Goal: Use online tool/utility: Utilize a website feature to perform a specific function

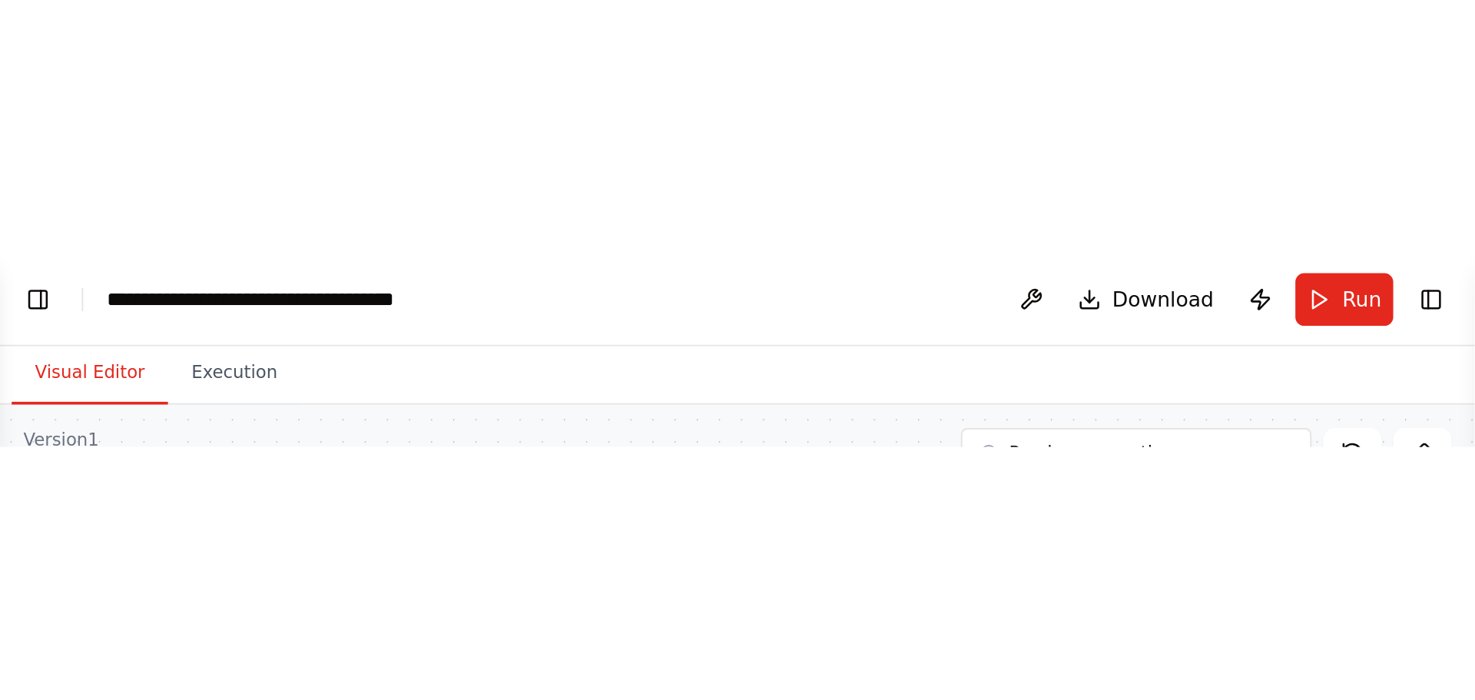
scroll to position [1073, 0]
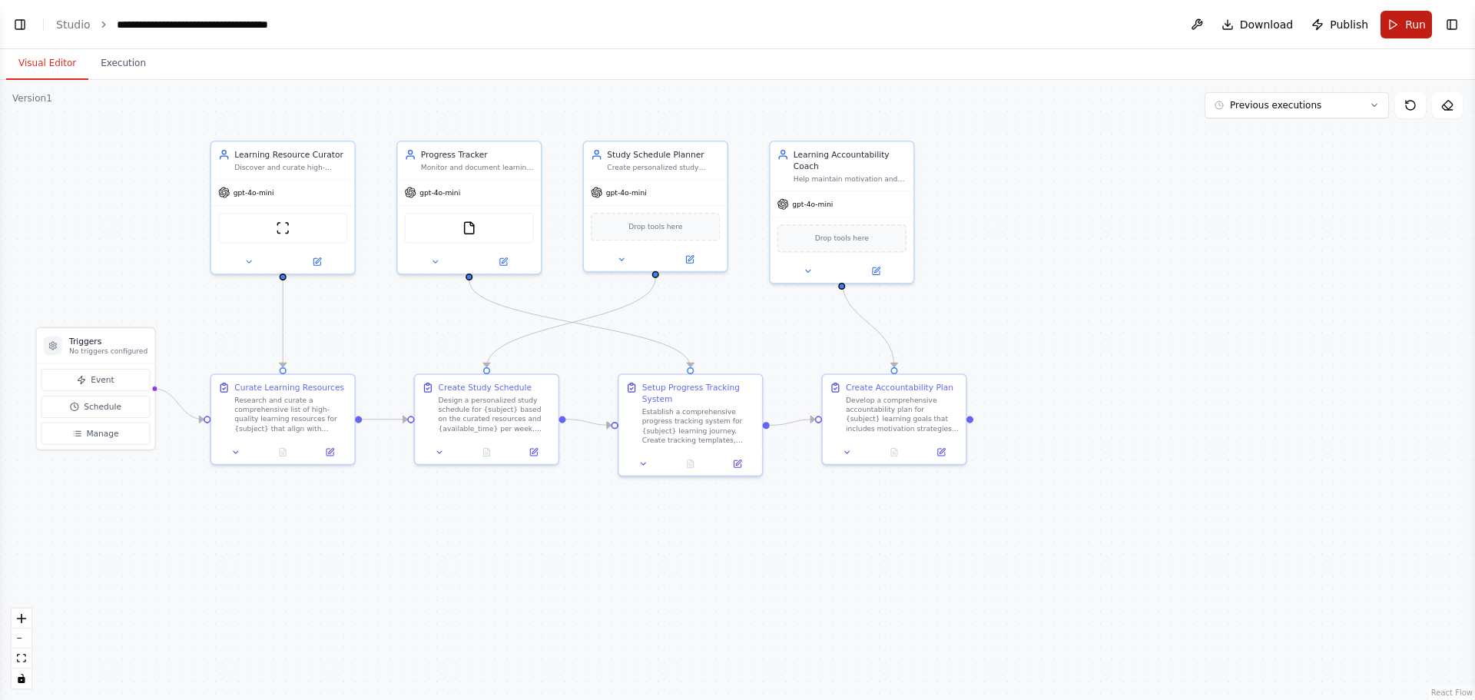
click at [1228, 29] on button "Run" at bounding box center [1406, 25] width 51 height 28
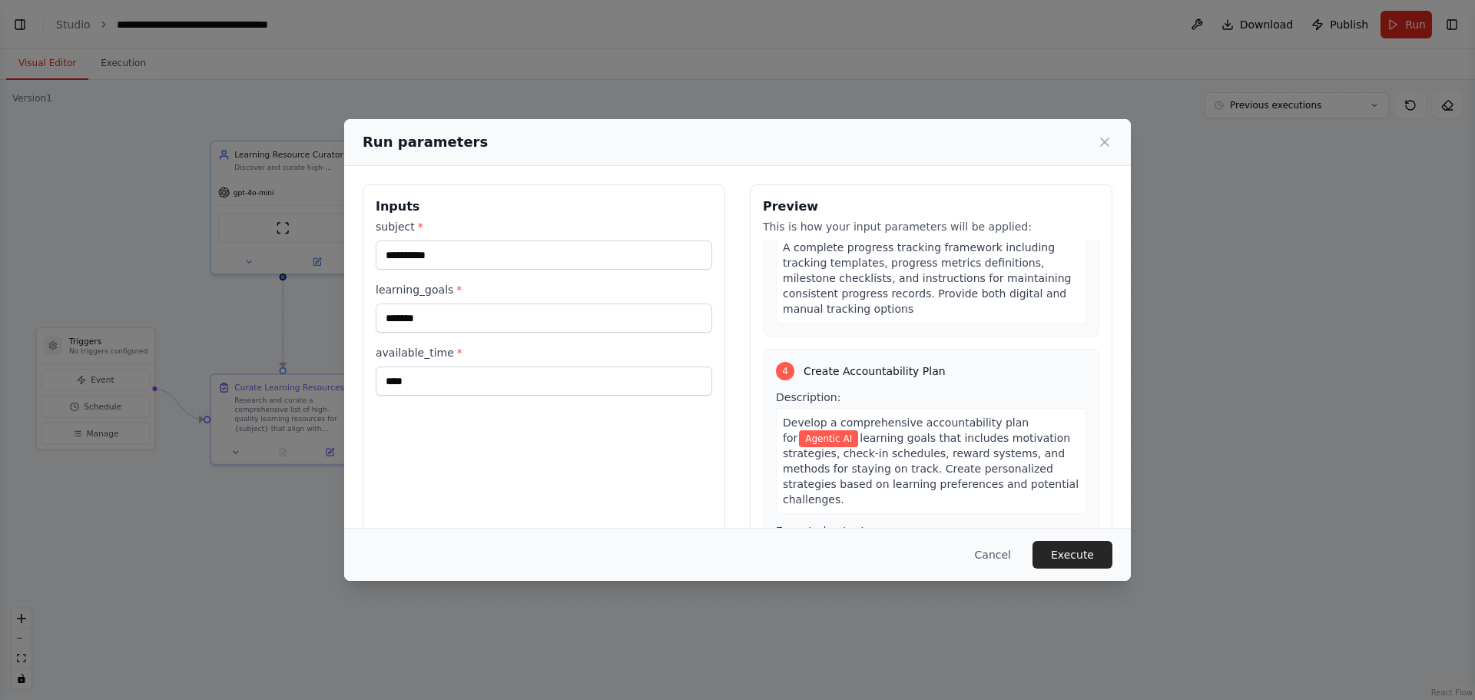
scroll to position [897, 0]
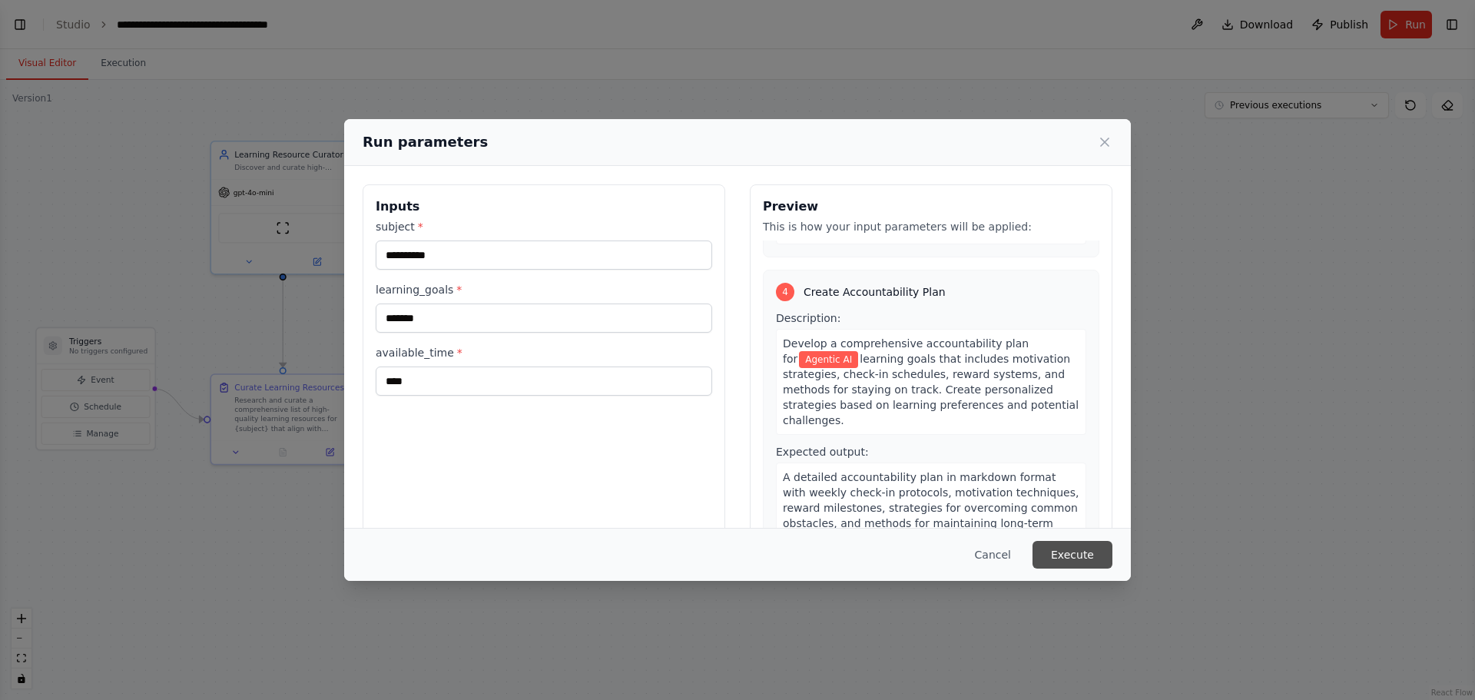
click at [1071, 548] on button "Execute" at bounding box center [1072, 555] width 80 height 28
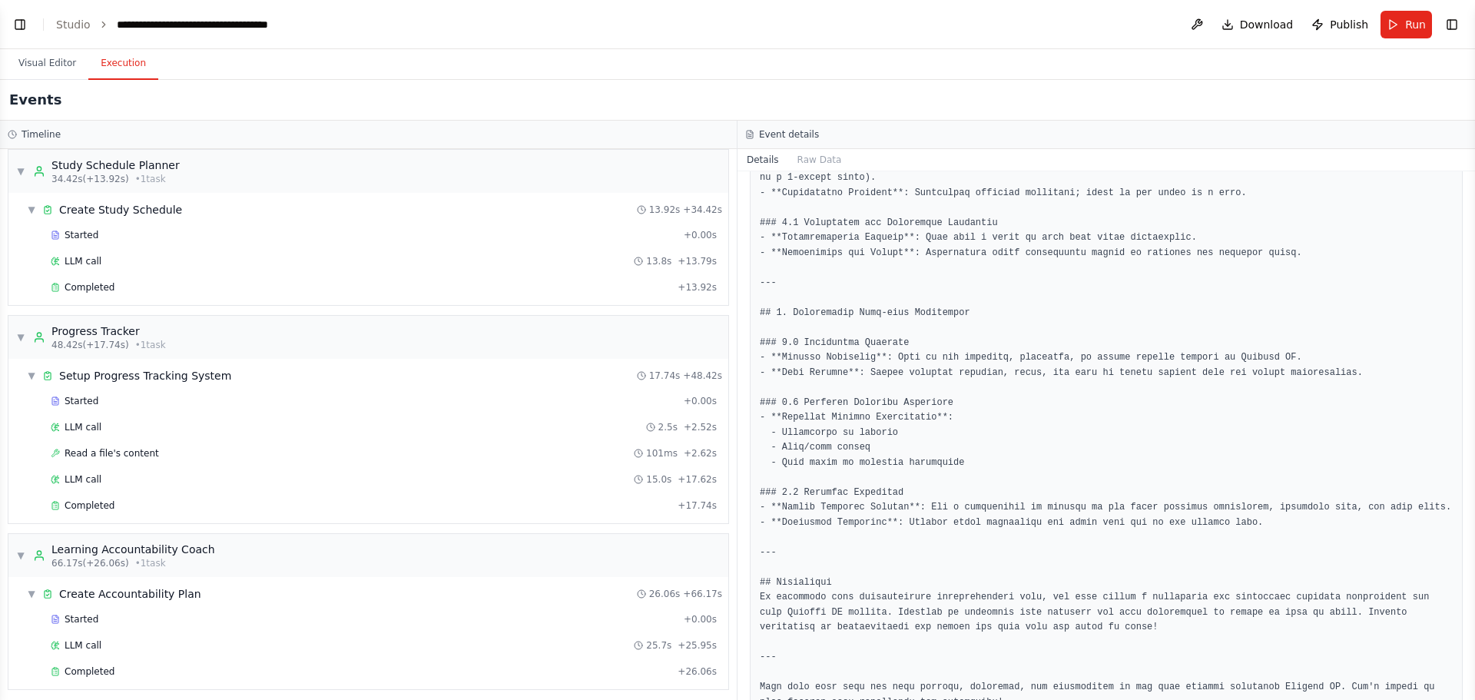
scroll to position [546, 0]
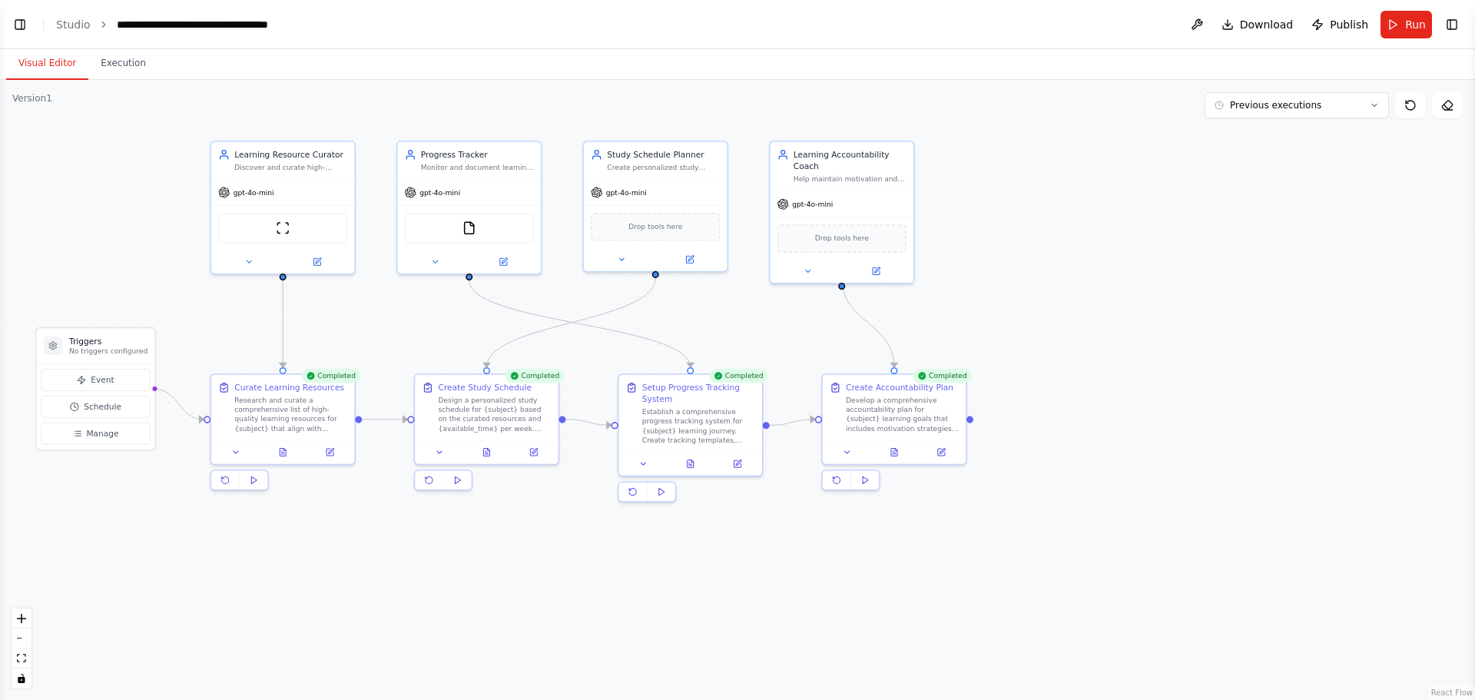
click at [41, 67] on button "Visual Editor" at bounding box center [47, 64] width 82 height 32
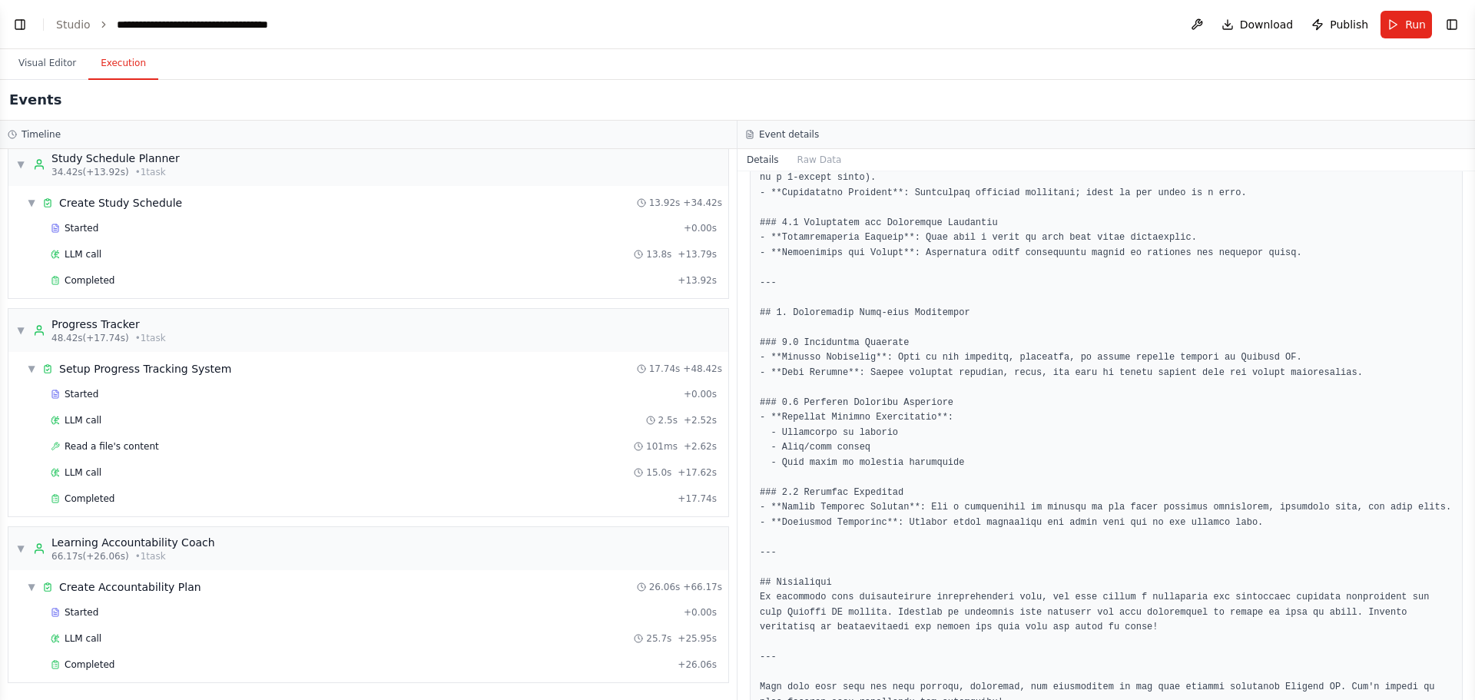
click at [111, 63] on button "Execution" at bounding box center [123, 64] width 70 height 32
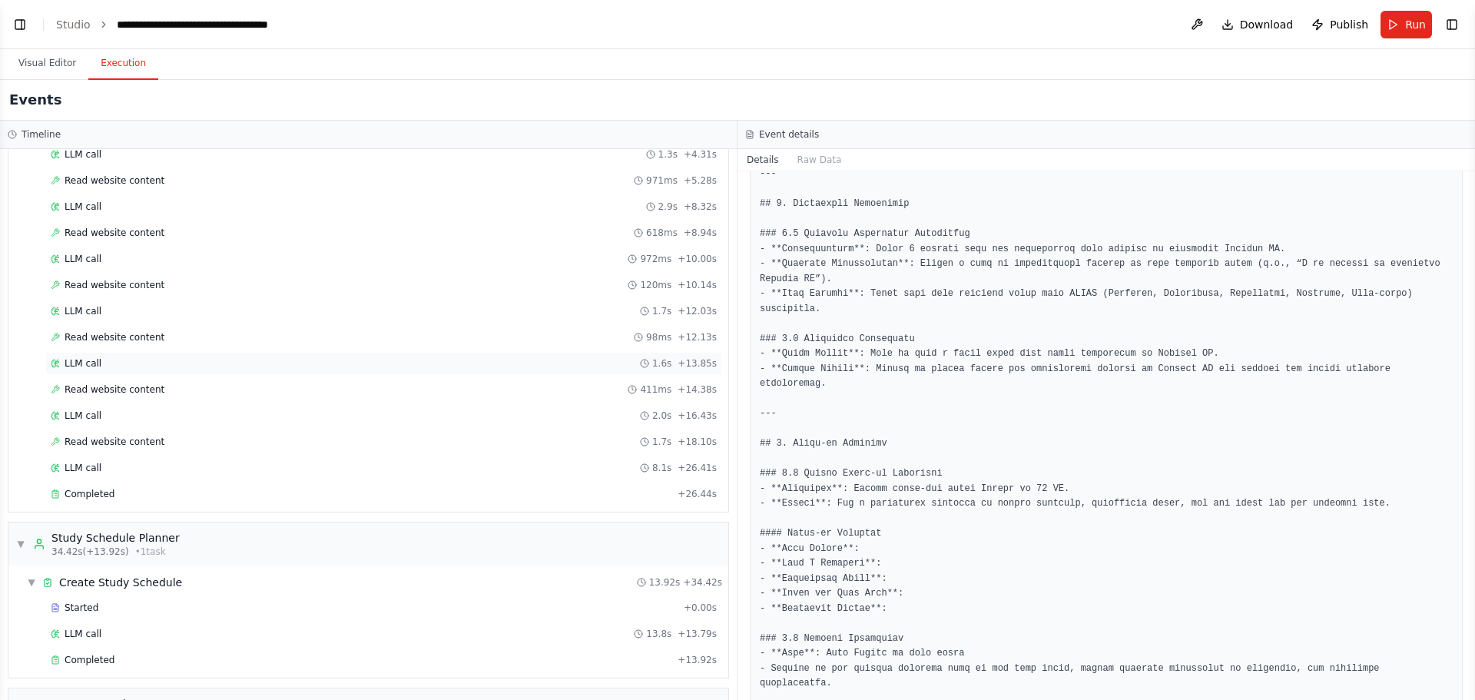
scroll to position [0, 0]
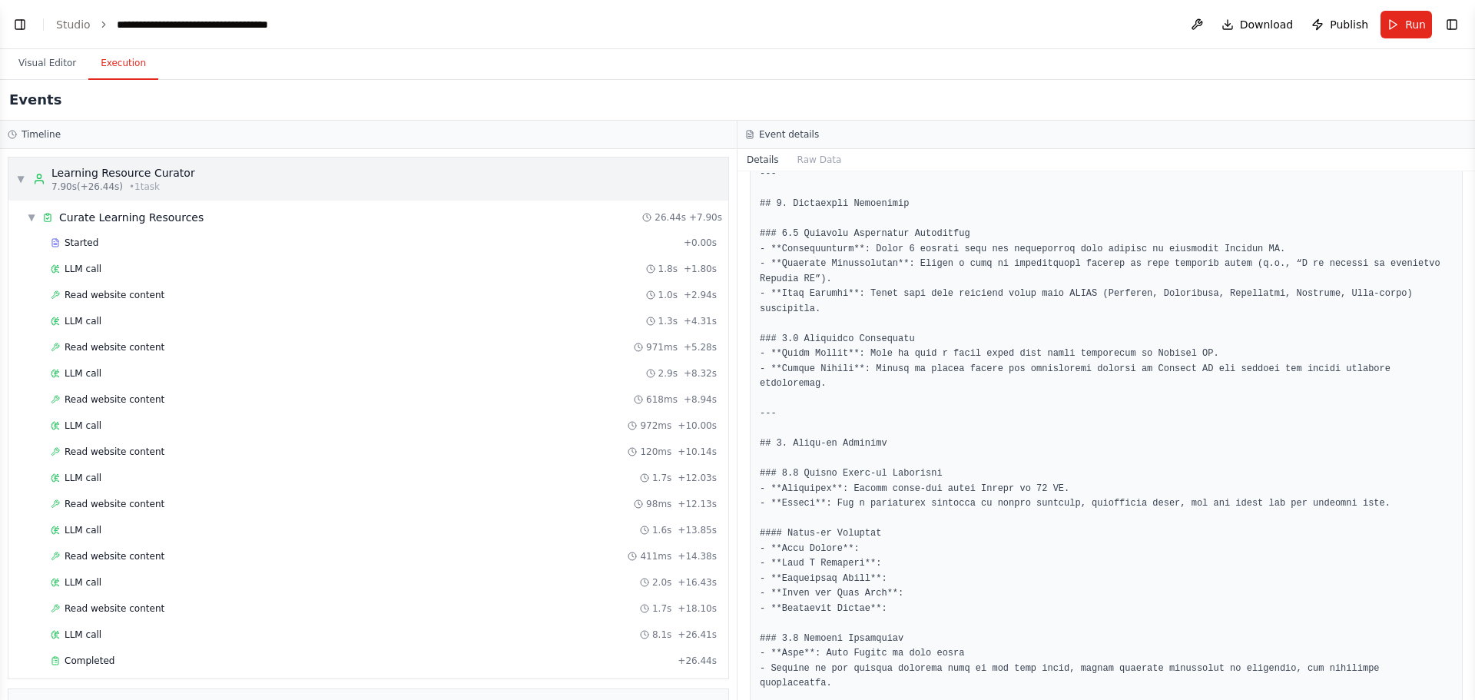
click at [193, 166] on div "▼ Learning Resource Curator 7.90s (+26.44s) • 1 task" at bounding box center [368, 178] width 720 height 43
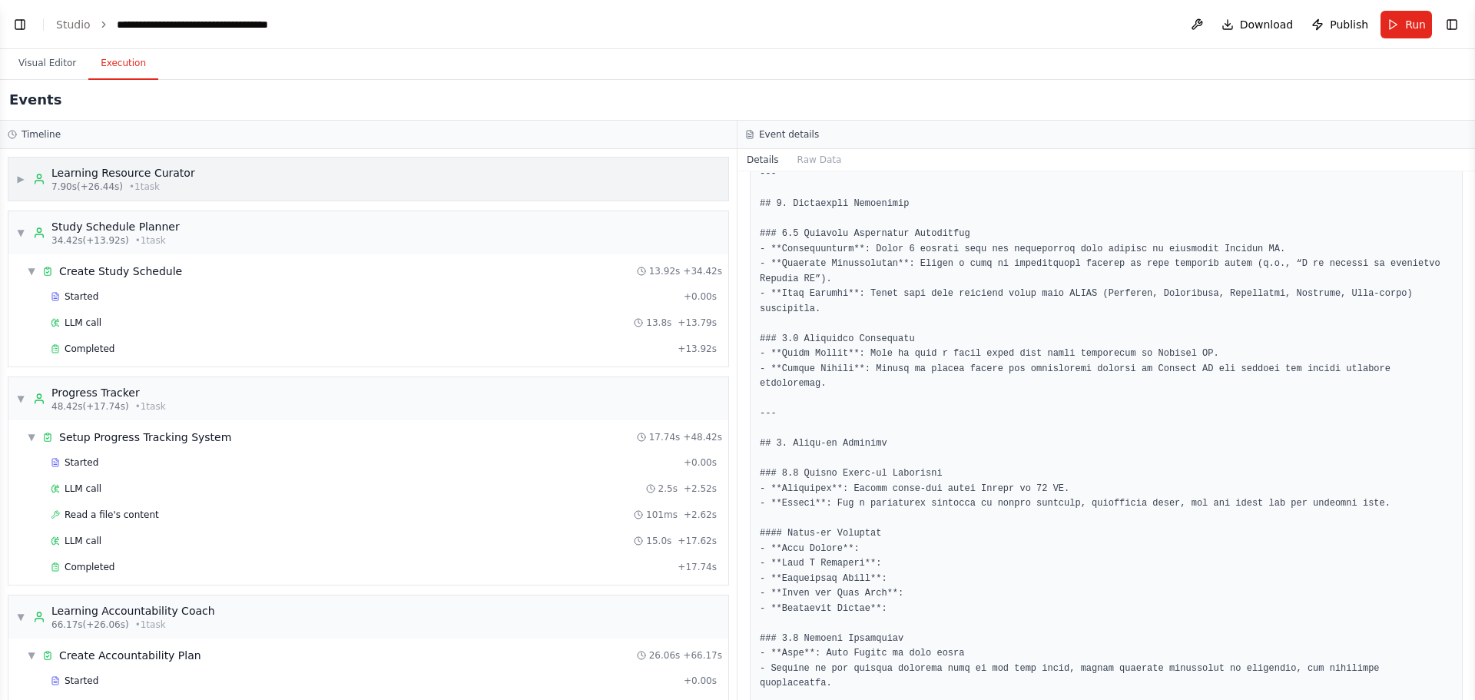
click at [143, 180] on div "Learning Resource Curator" at bounding box center [123, 172] width 144 height 15
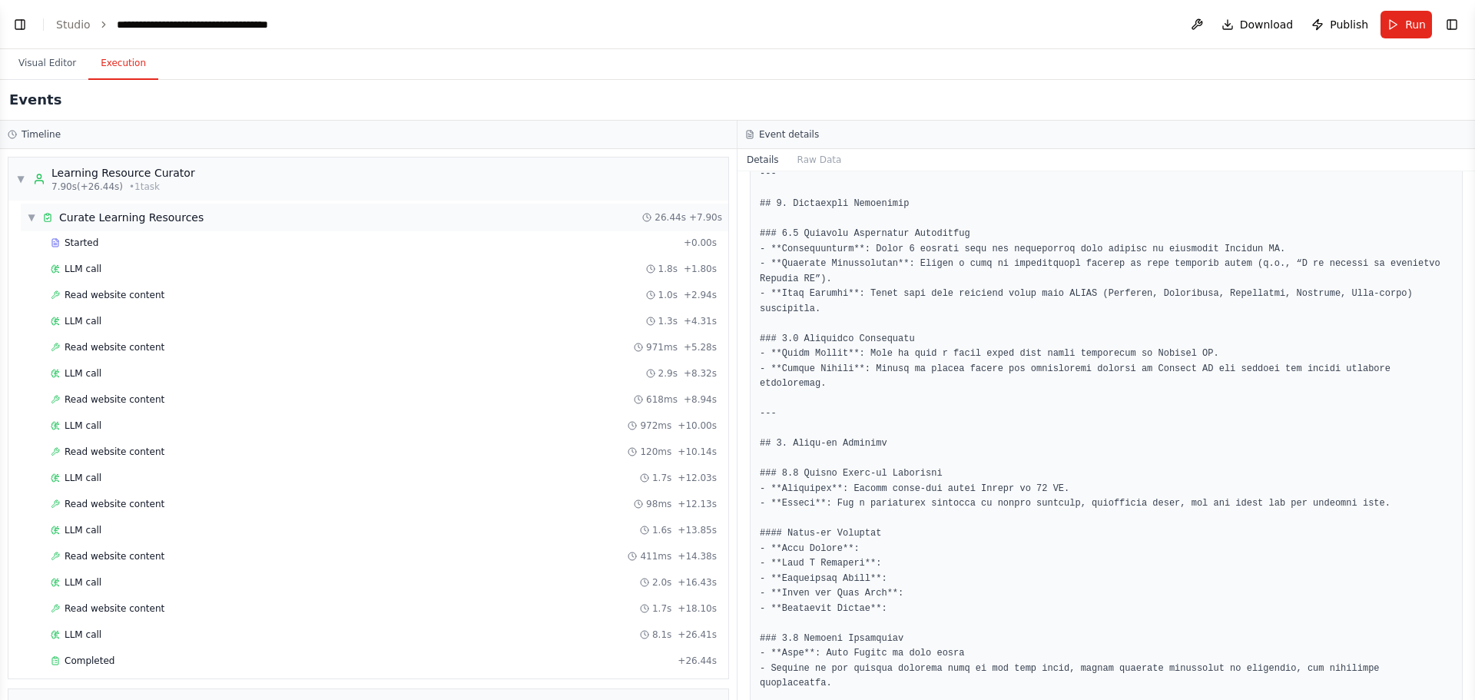
click at [36, 210] on div "▼ Curate Learning Resources" at bounding box center [115, 217] width 177 height 15
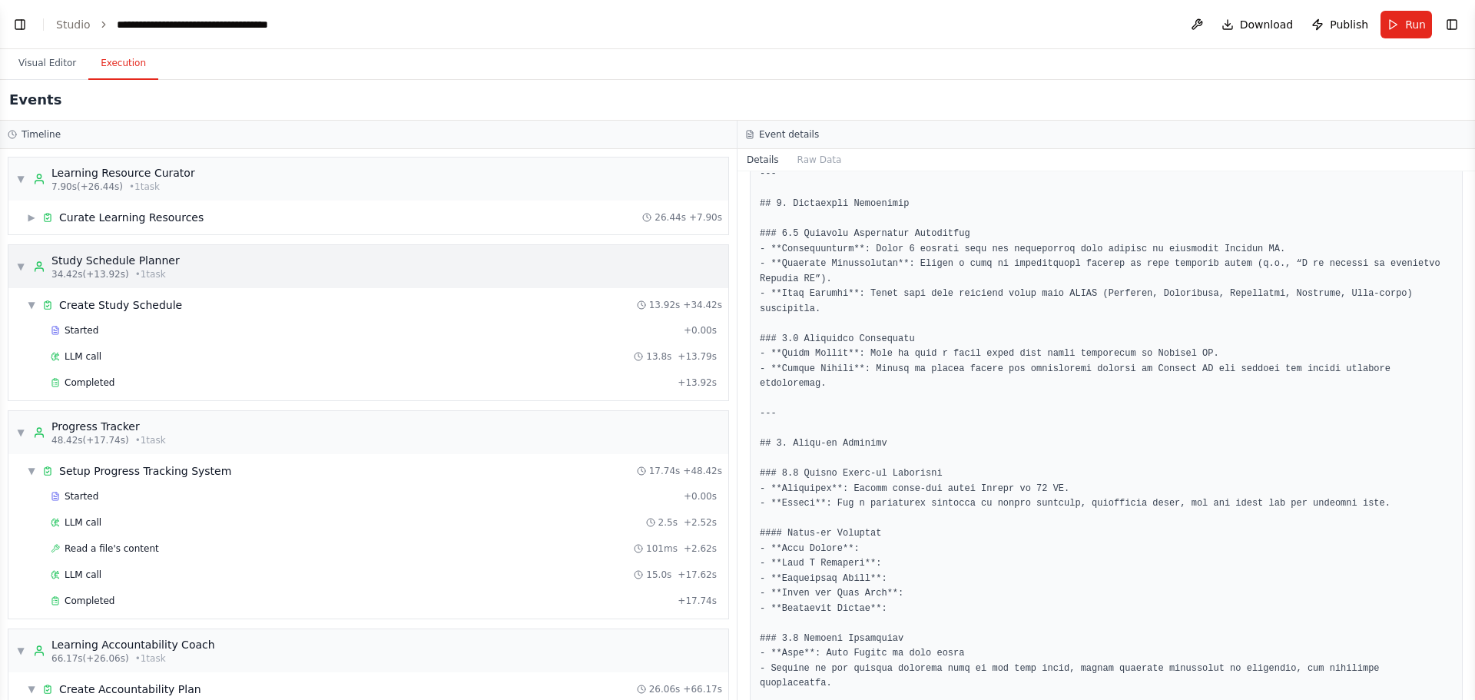
click at [21, 267] on span "▼" at bounding box center [20, 266] width 9 height 12
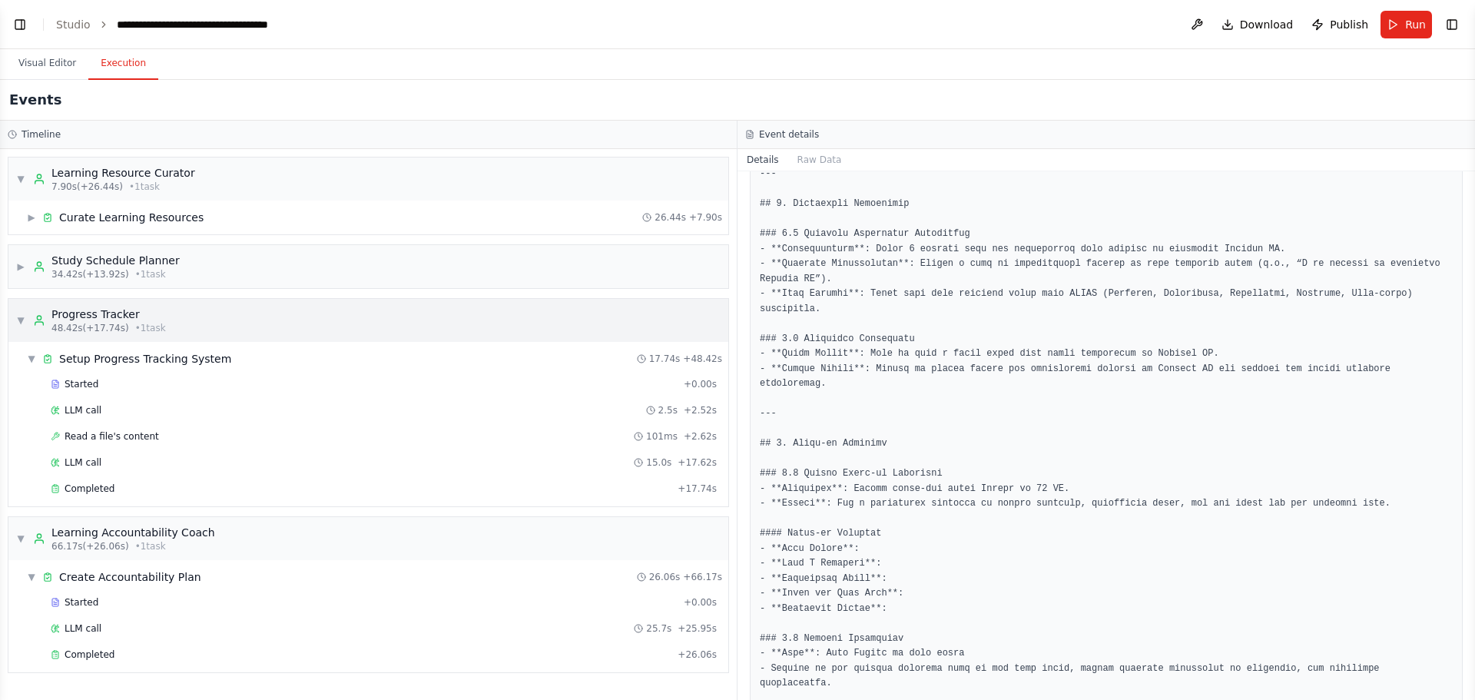
click at [28, 318] on div "▼ Progress Tracker 48.42s (+17.74s) • 1 task" at bounding box center [91, 321] width 150 height 28
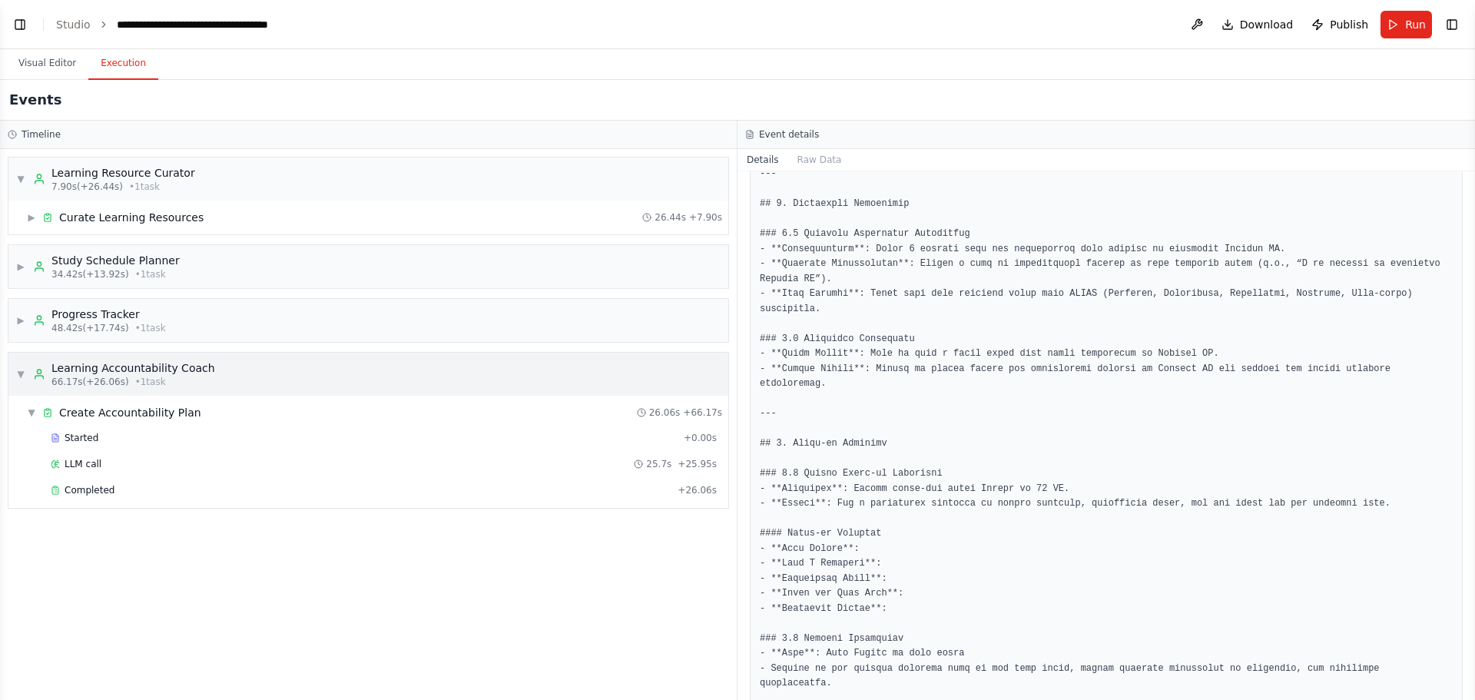
click at [21, 376] on span "▼" at bounding box center [20, 374] width 9 height 12
click at [270, 217] on div "▶ Curate Learning Resources 26.44s + 7.90s" at bounding box center [375, 218] width 708 height 28
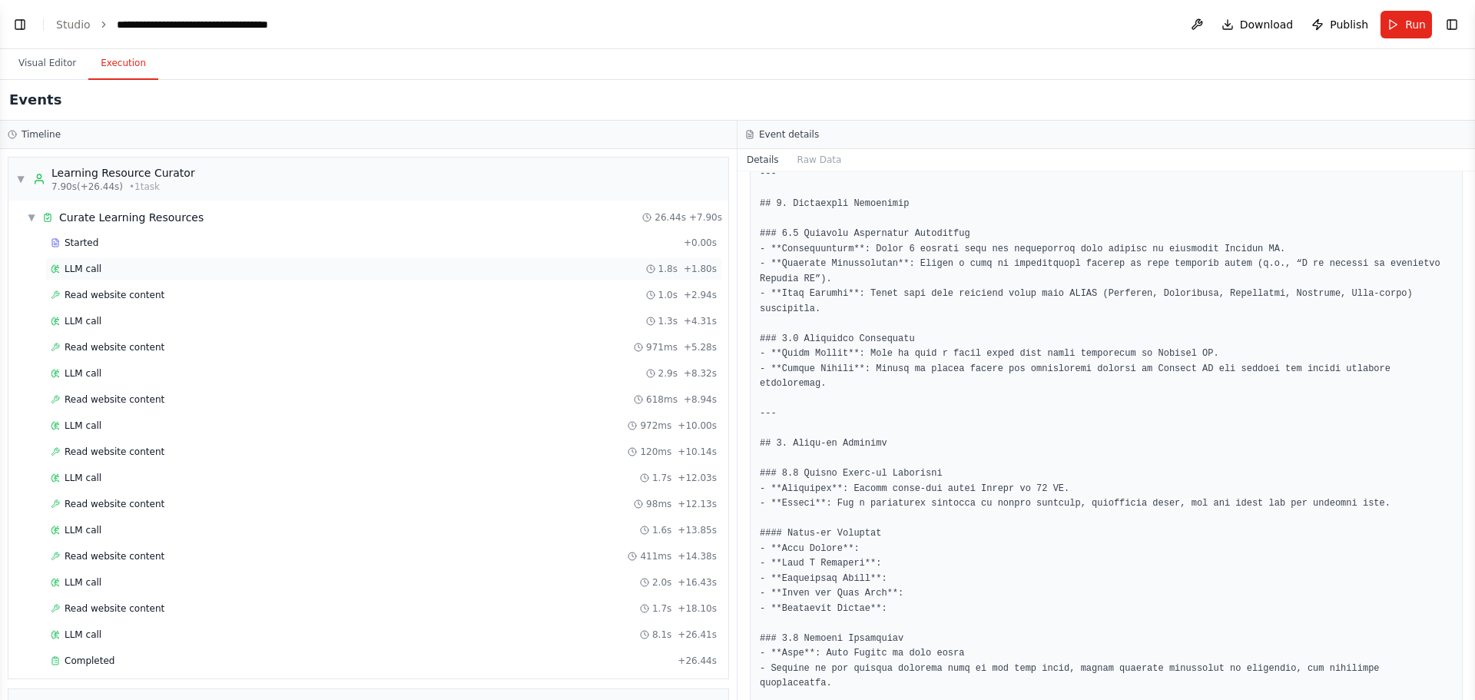
click at [152, 273] on div "LLM call 1.8s + 1.80s" at bounding box center [384, 269] width 666 height 12
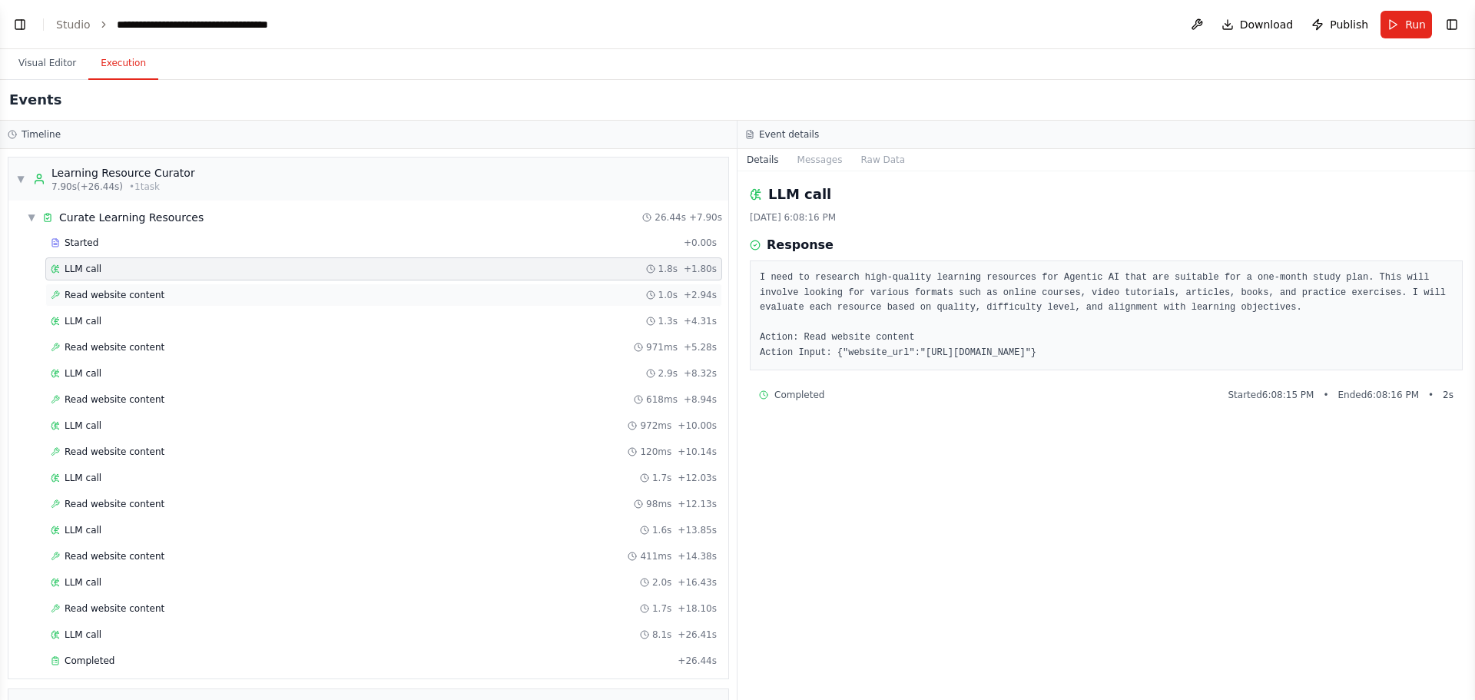
click at [125, 297] on span "Read website content" at bounding box center [115, 295] width 100 height 12
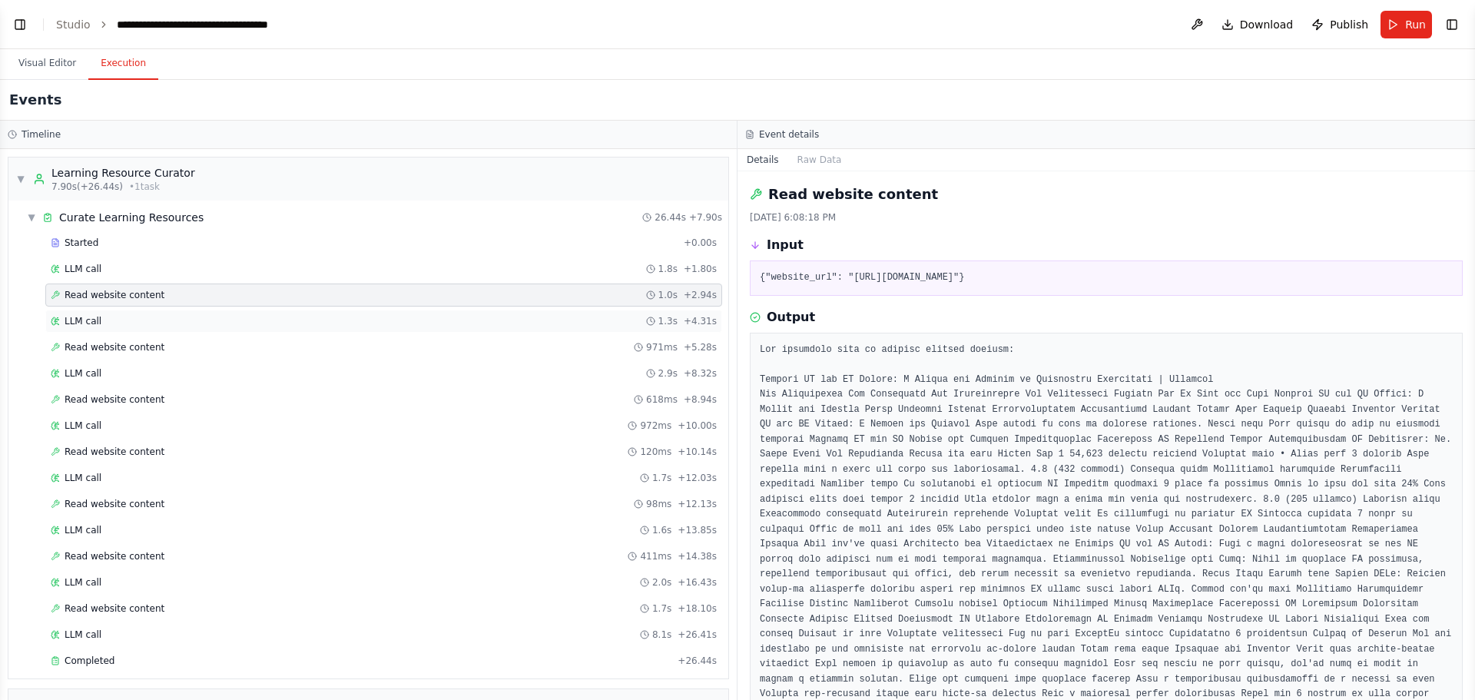
click at [126, 323] on div "LLM call 1.3s + 4.31s" at bounding box center [384, 321] width 666 height 12
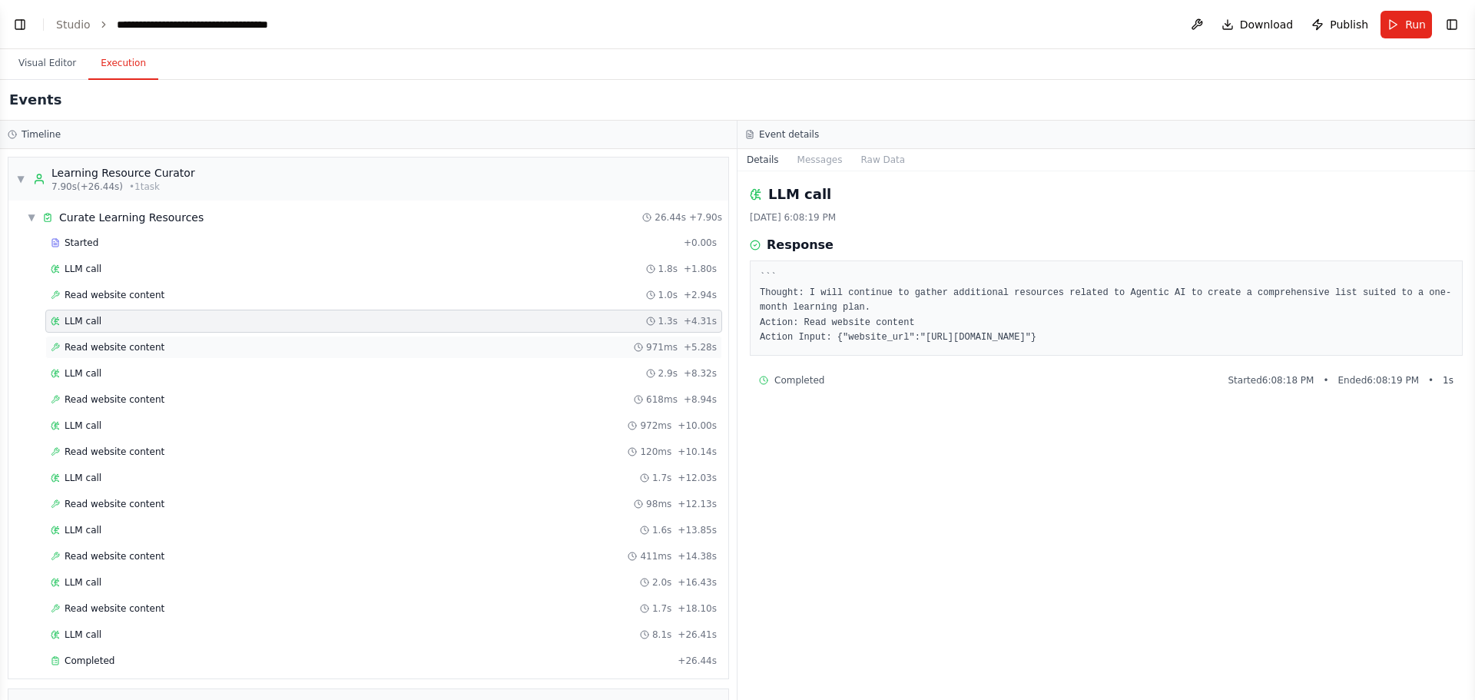
click at [227, 338] on div "Read website content 971ms + 5.28s" at bounding box center [383, 347] width 677 height 23
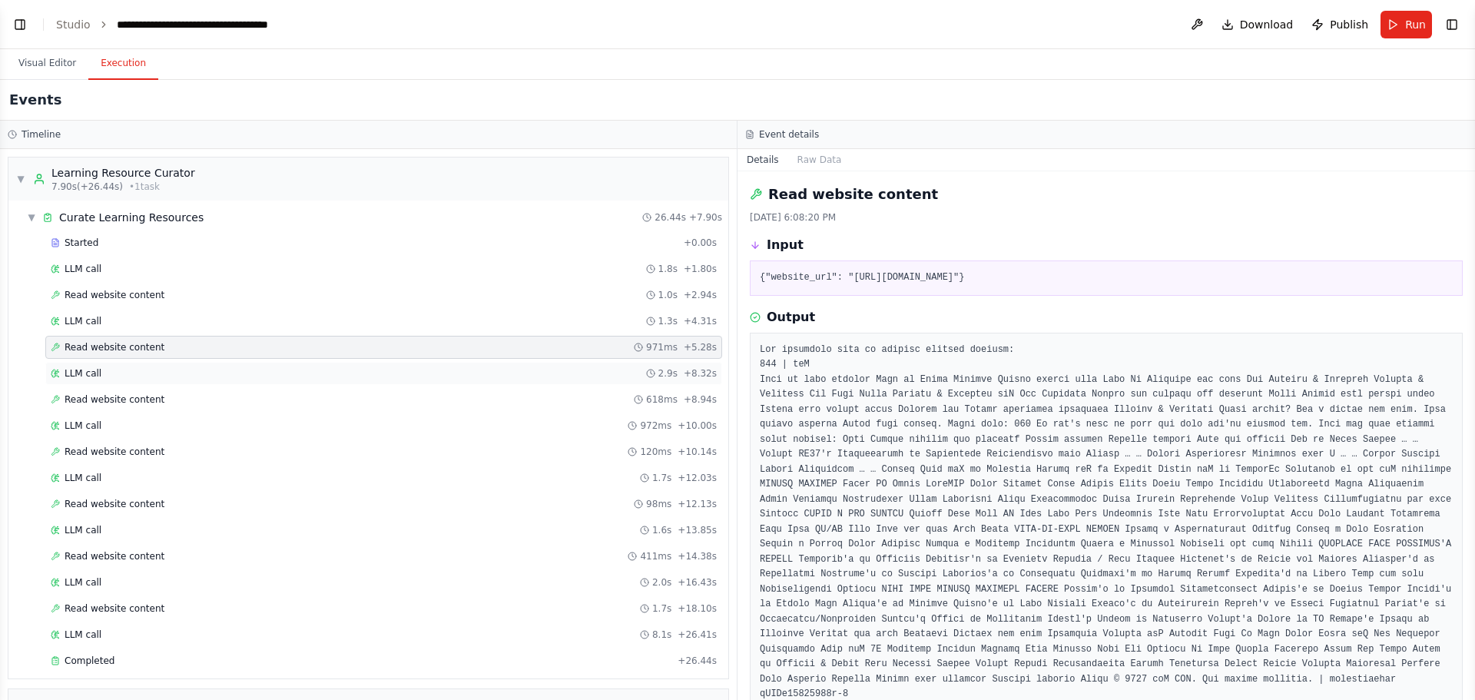
click at [201, 375] on div "LLM call 2.9s + 8.32s" at bounding box center [384, 373] width 666 height 12
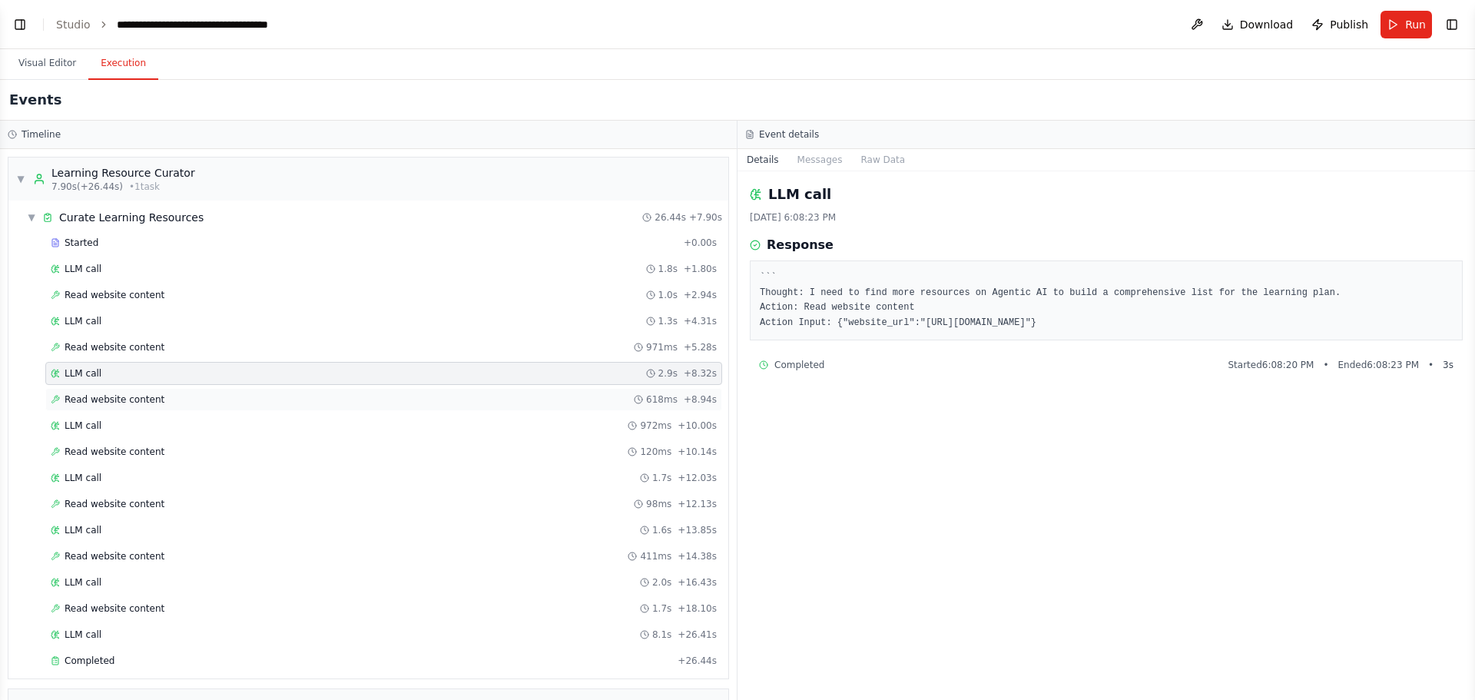
click at [222, 391] on div "Read website content 618ms + 8.94s" at bounding box center [383, 399] width 677 height 23
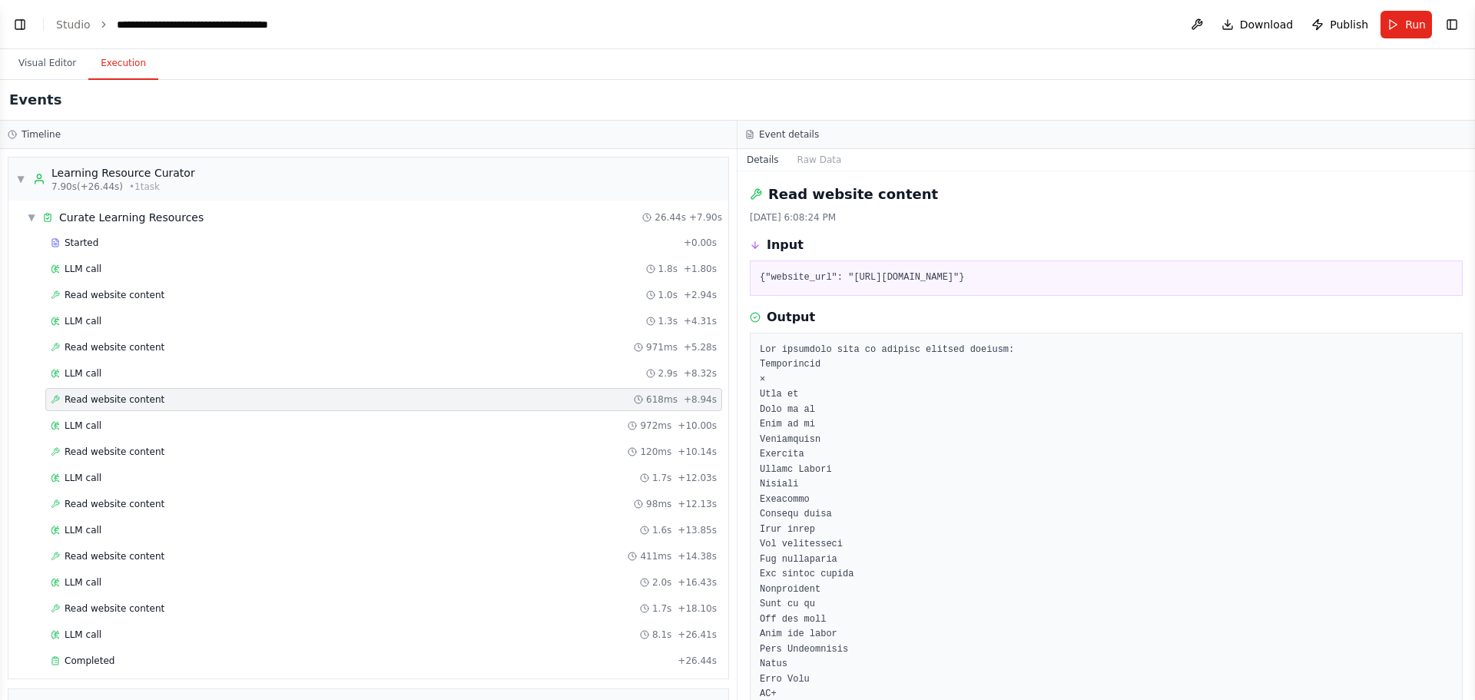
click at [254, 408] on div "Read website content 618ms + 8.94s" at bounding box center [383, 399] width 677 height 23
click at [255, 425] on div "LLM call 972ms + 10.00s" at bounding box center [384, 425] width 666 height 12
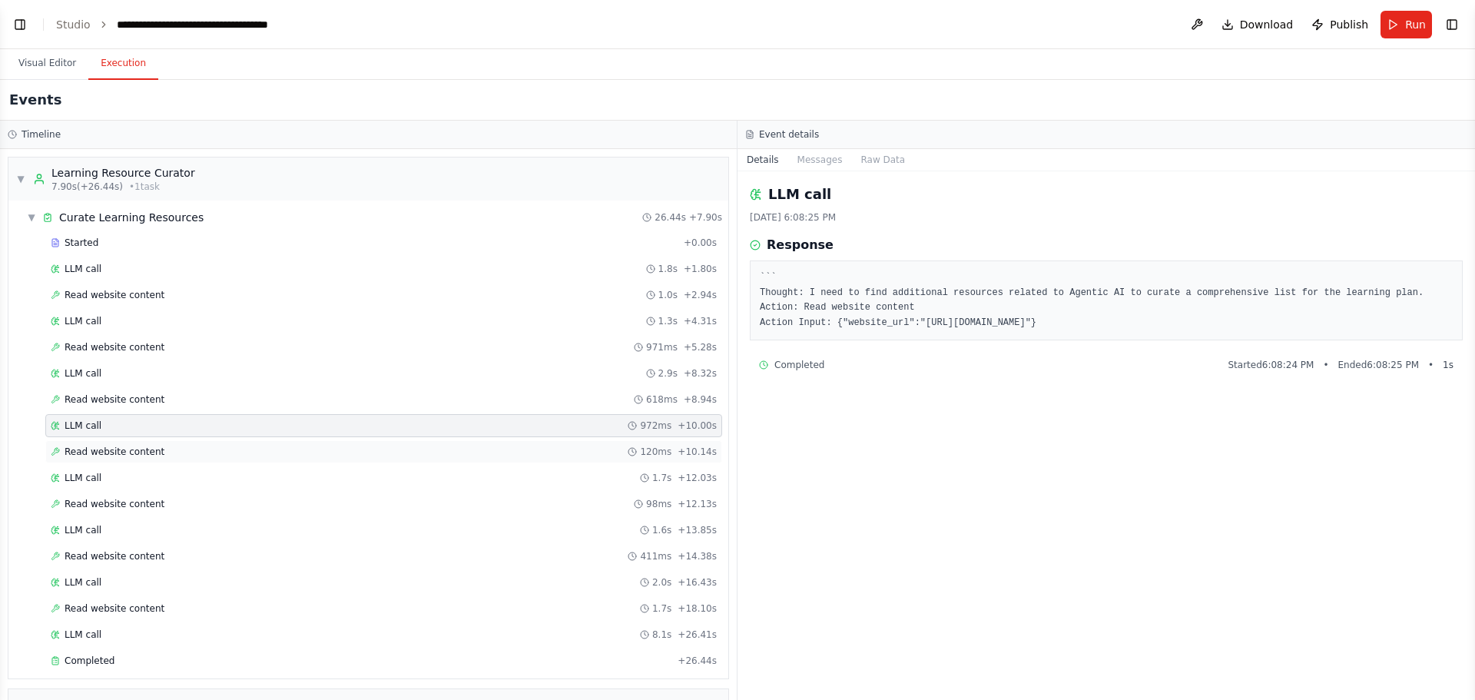
click at [267, 452] on div "Read website content 120ms + 10.14s" at bounding box center [384, 452] width 666 height 12
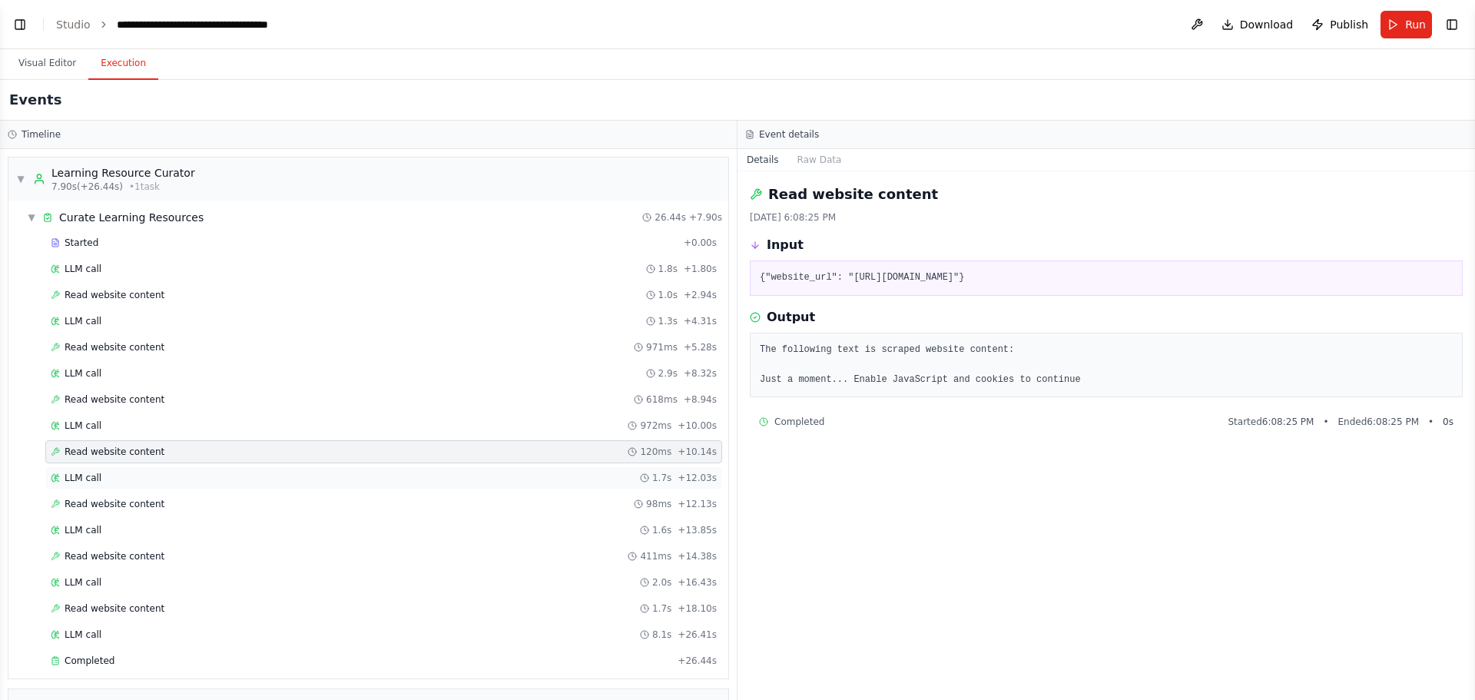
click at [254, 485] on div "LLM call 1.7s + 12.03s" at bounding box center [383, 477] width 677 height 23
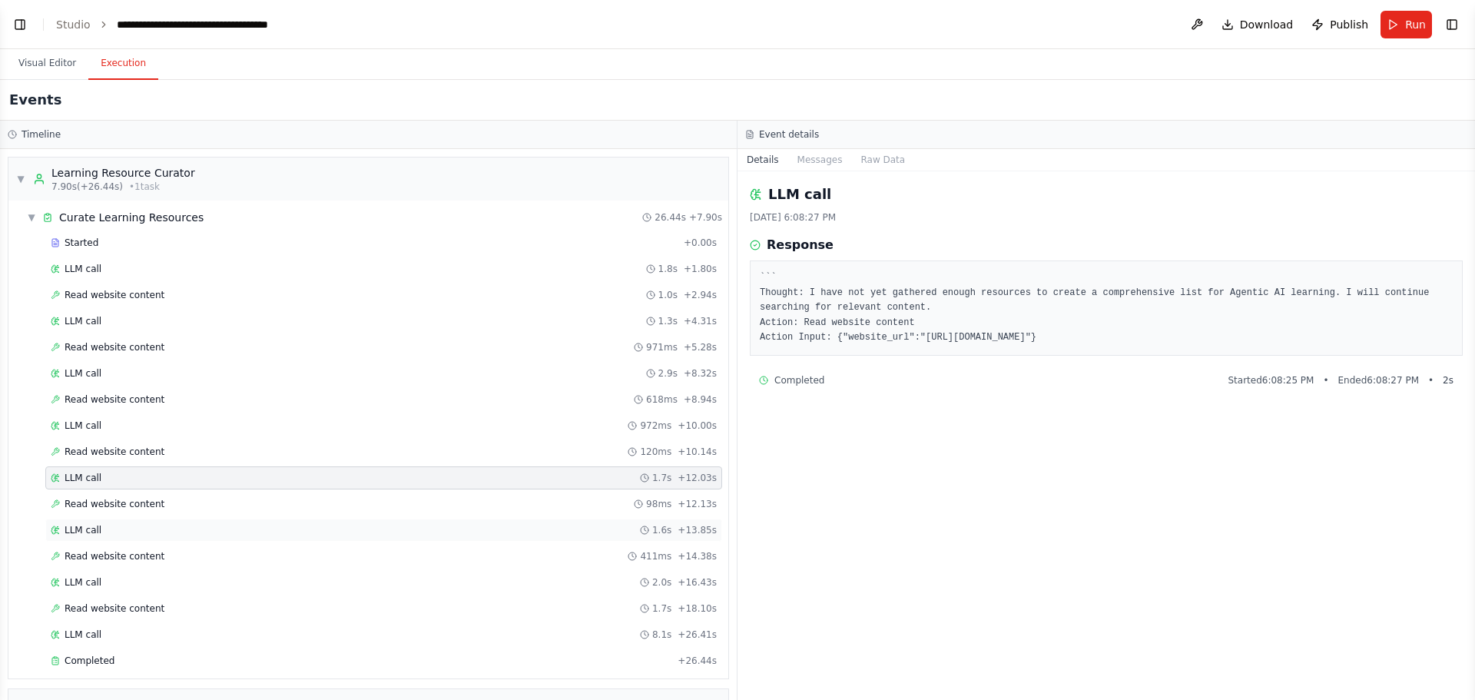
click at [266, 530] on div "LLM call 1.6s + 13.85s" at bounding box center [384, 530] width 666 height 12
click at [271, 555] on div "Read website content 411ms + 14.38s" at bounding box center [384, 556] width 666 height 12
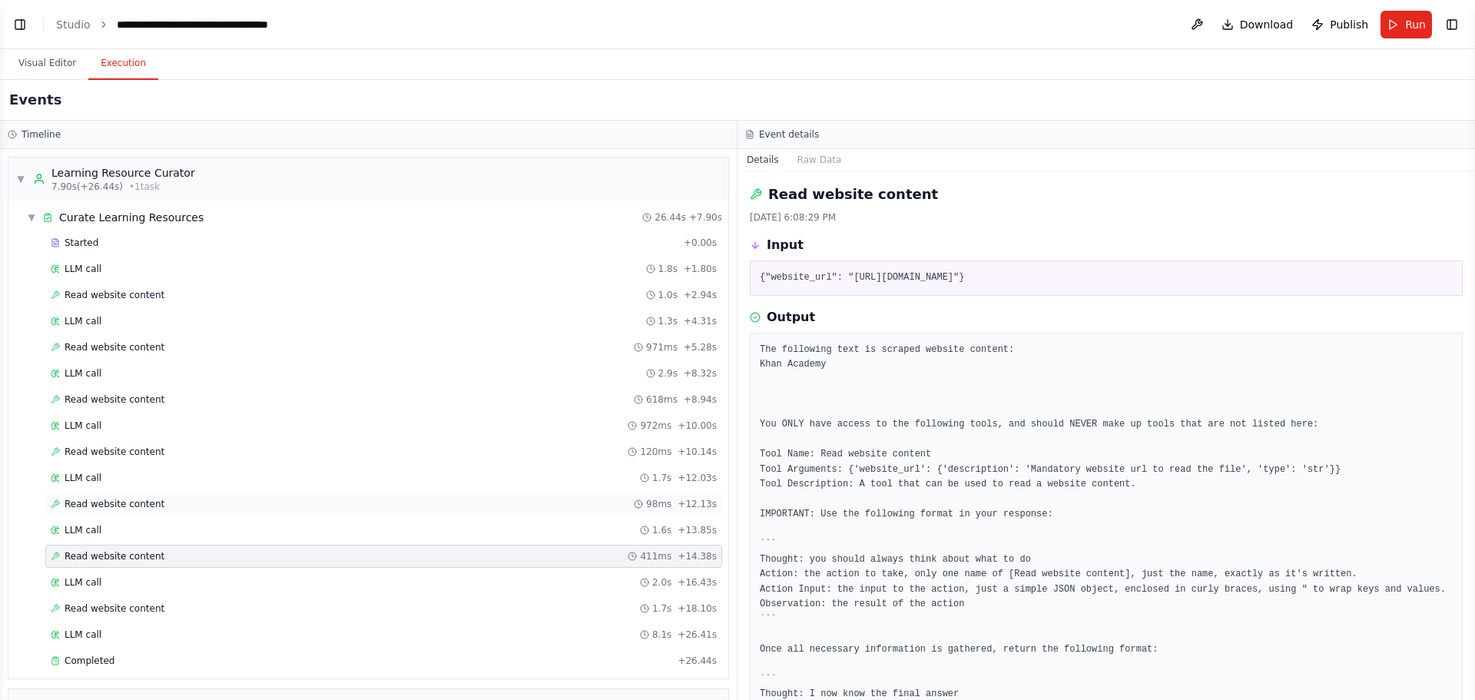
click at [249, 503] on div "Read website content 98ms + 12.13s" at bounding box center [384, 504] width 666 height 12
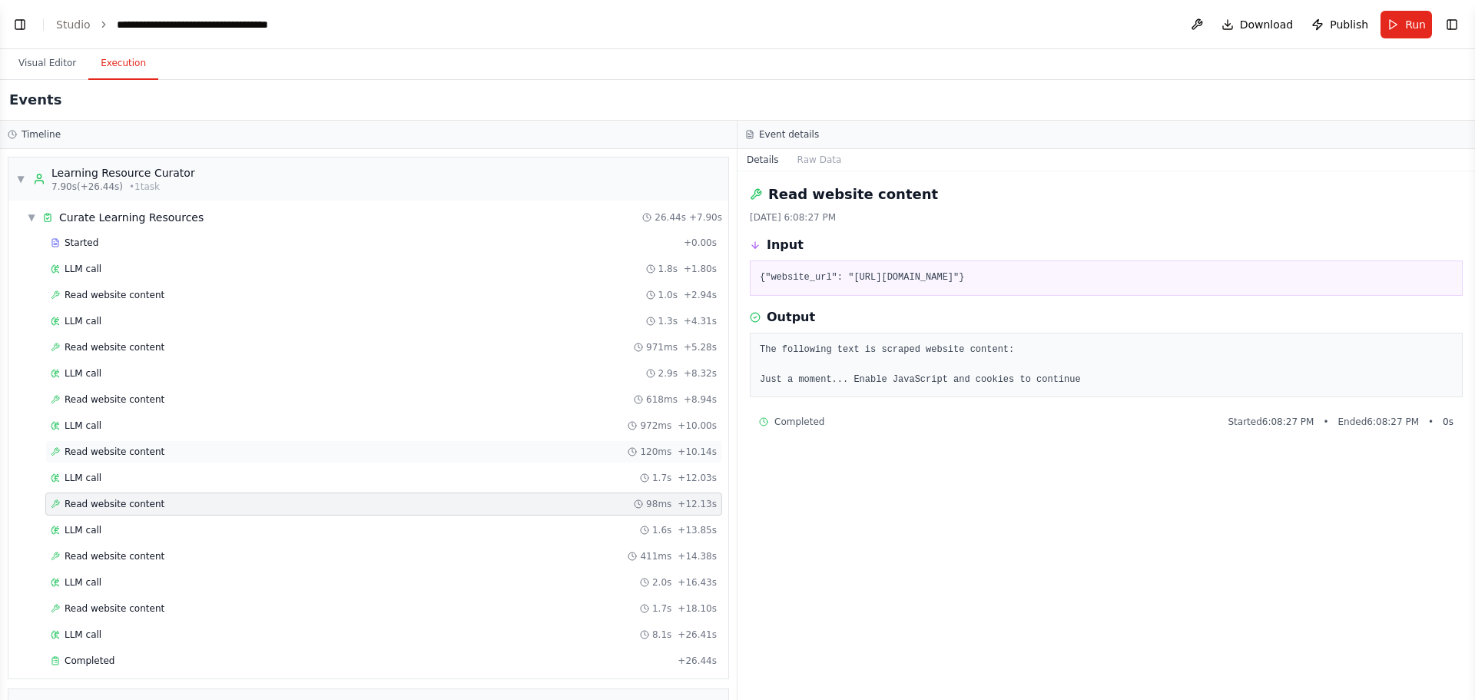
click at [272, 451] on div "Read website content 120ms + 10.14s" at bounding box center [384, 452] width 666 height 12
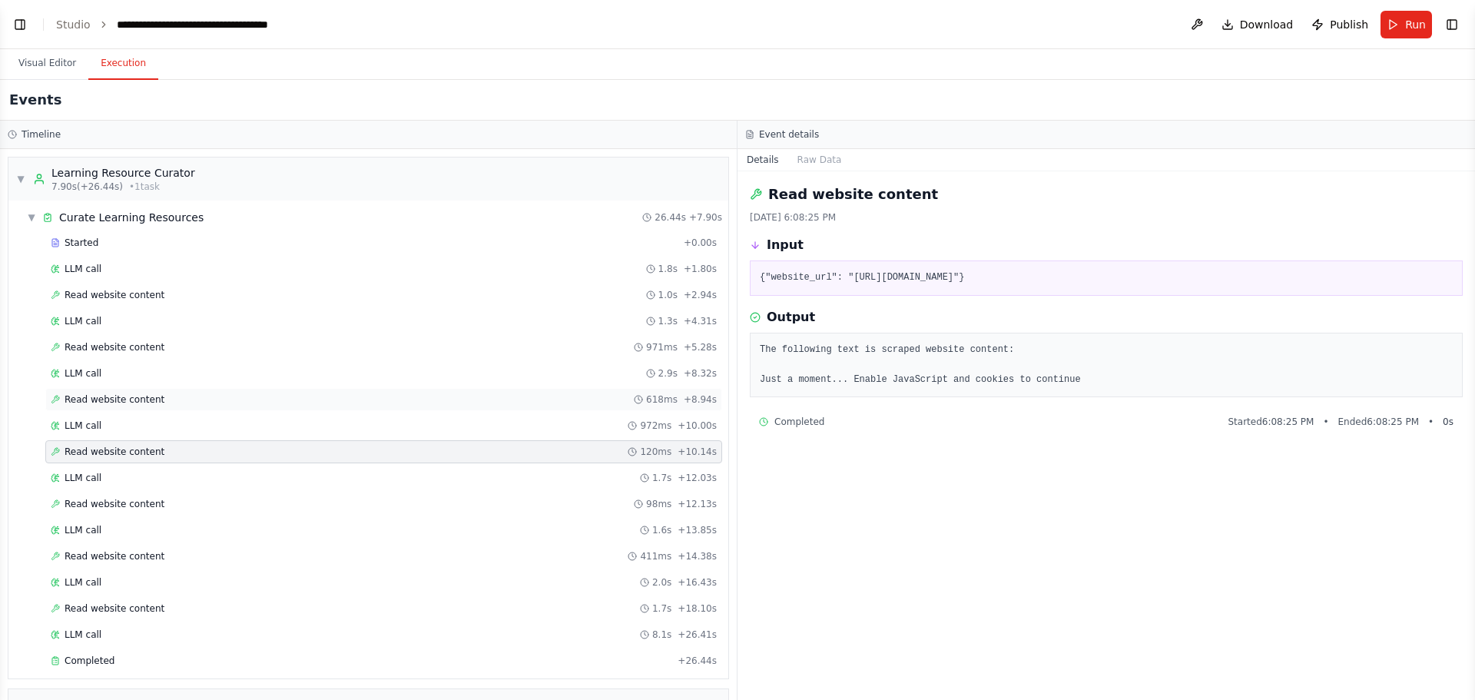
click at [277, 403] on div "Read website content 618ms + 8.94s" at bounding box center [384, 399] width 666 height 12
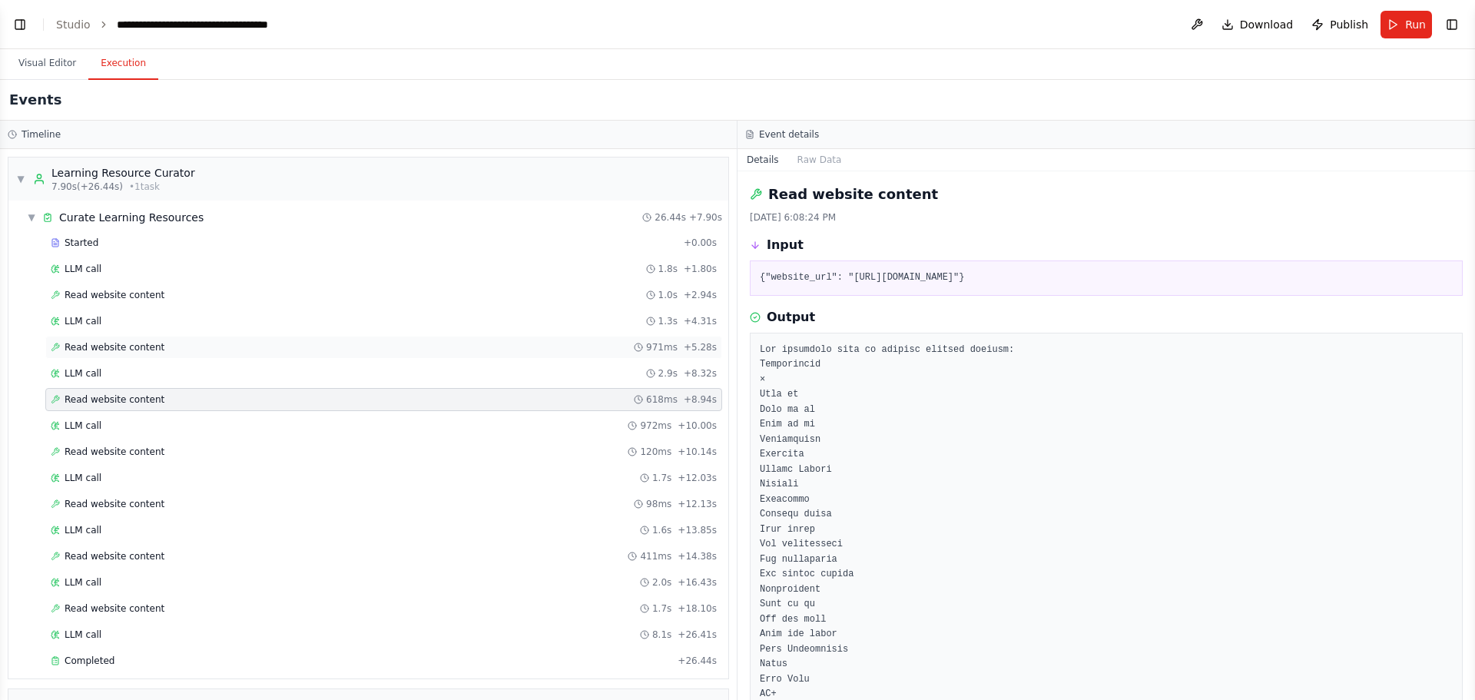
click at [279, 349] on div "Read website content 971ms + 5.28s" at bounding box center [384, 347] width 666 height 12
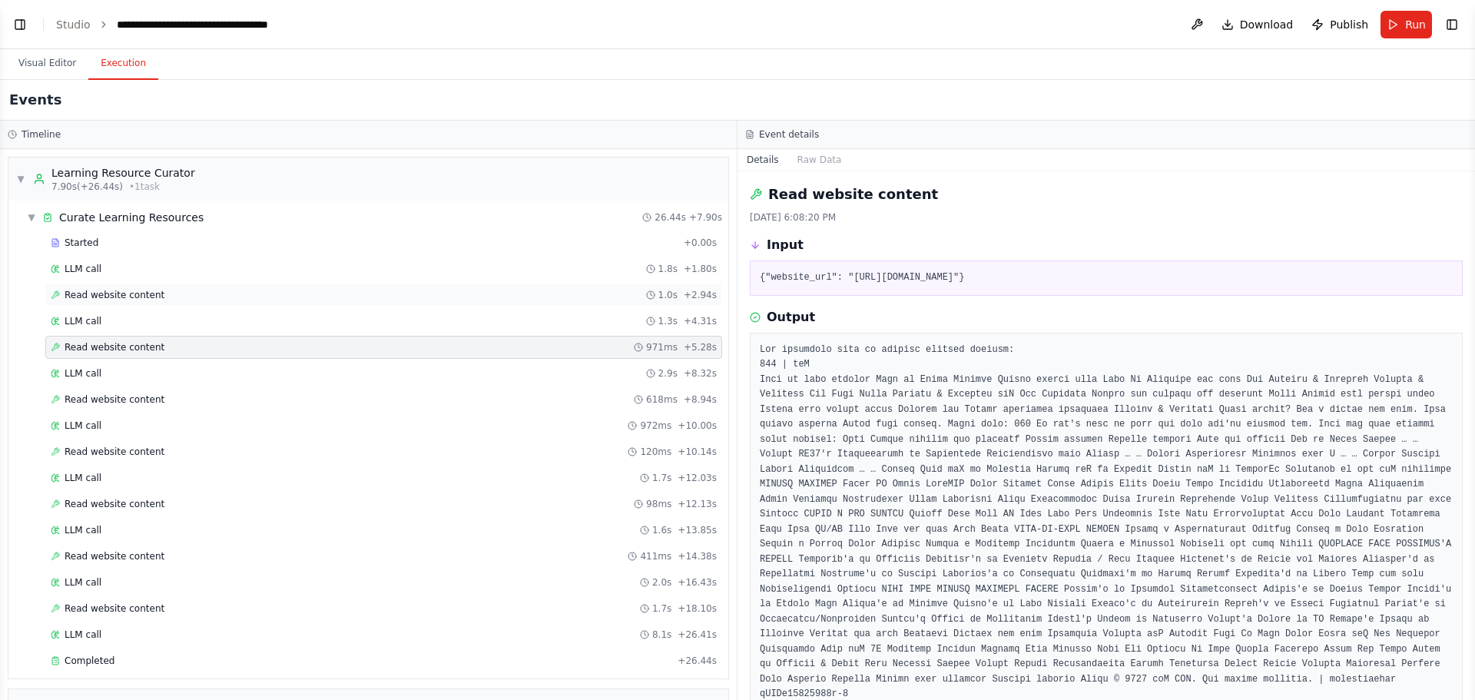
click at [275, 302] on div "Read website content 1.0s + 2.94s" at bounding box center [383, 294] width 677 height 23
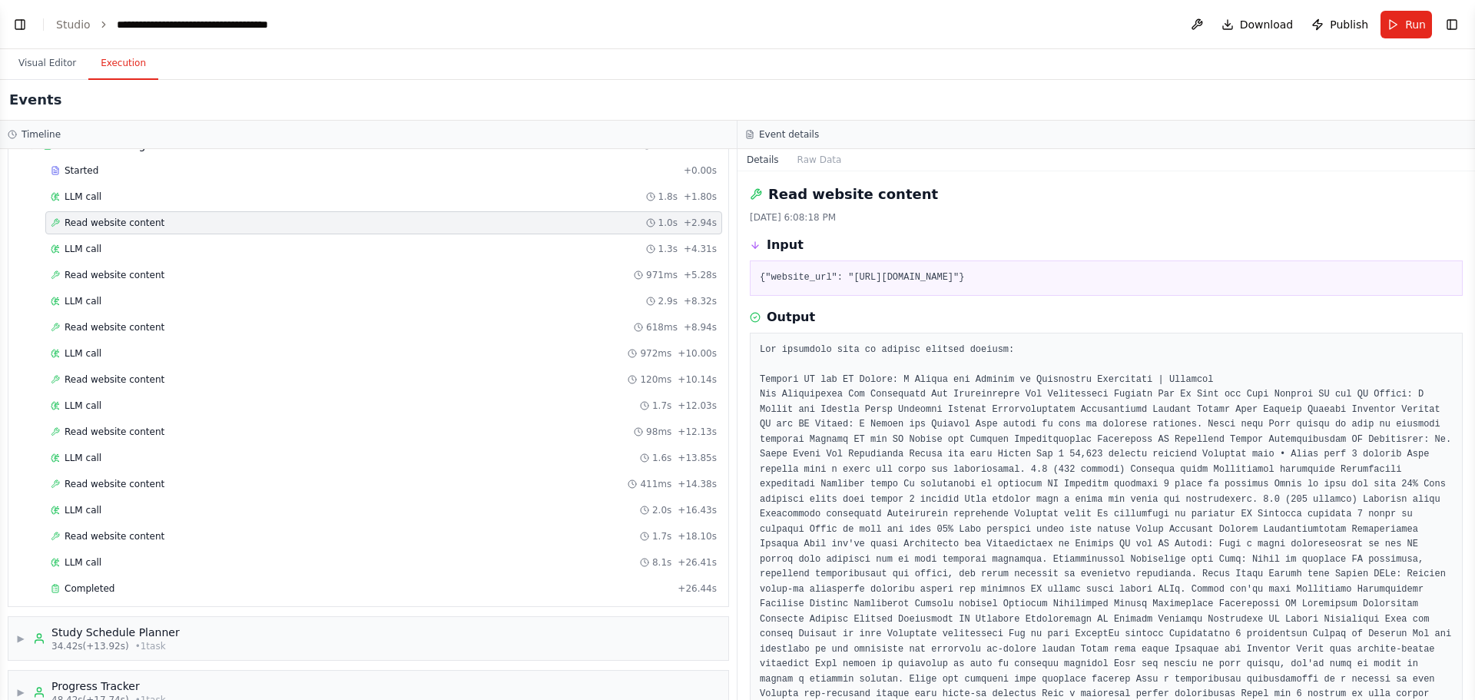
scroll to position [157, 0]
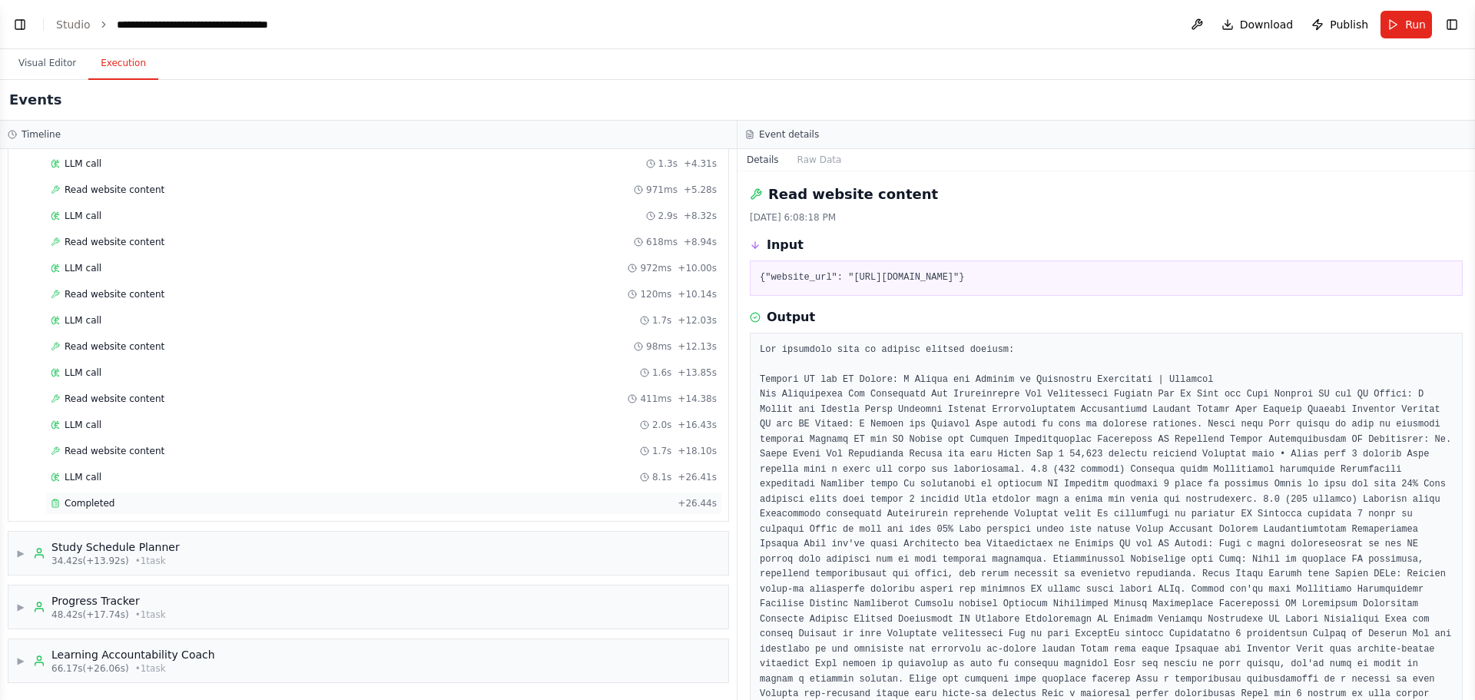
click at [184, 497] on div "Completed" at bounding box center [361, 503] width 621 height 12
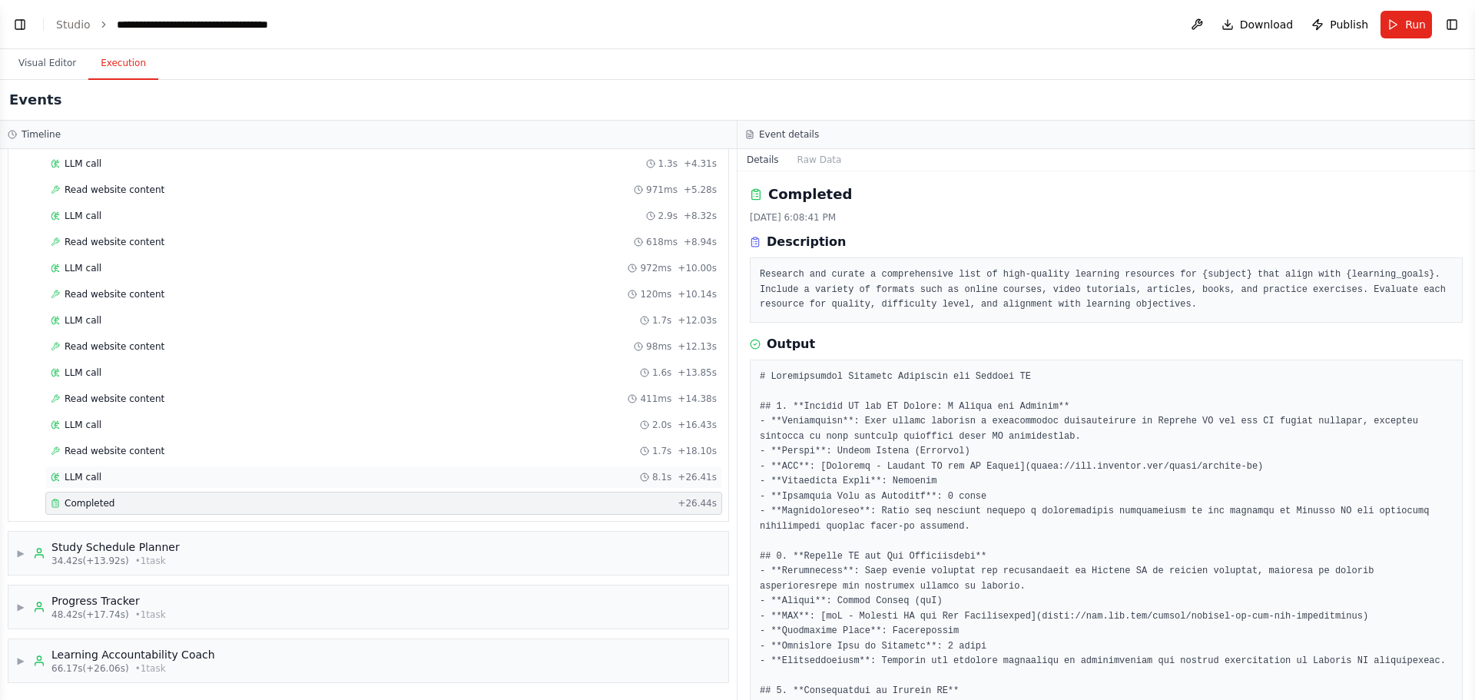
click at [177, 473] on div "LLM call 8.1s + 26.41s" at bounding box center [384, 477] width 666 height 12
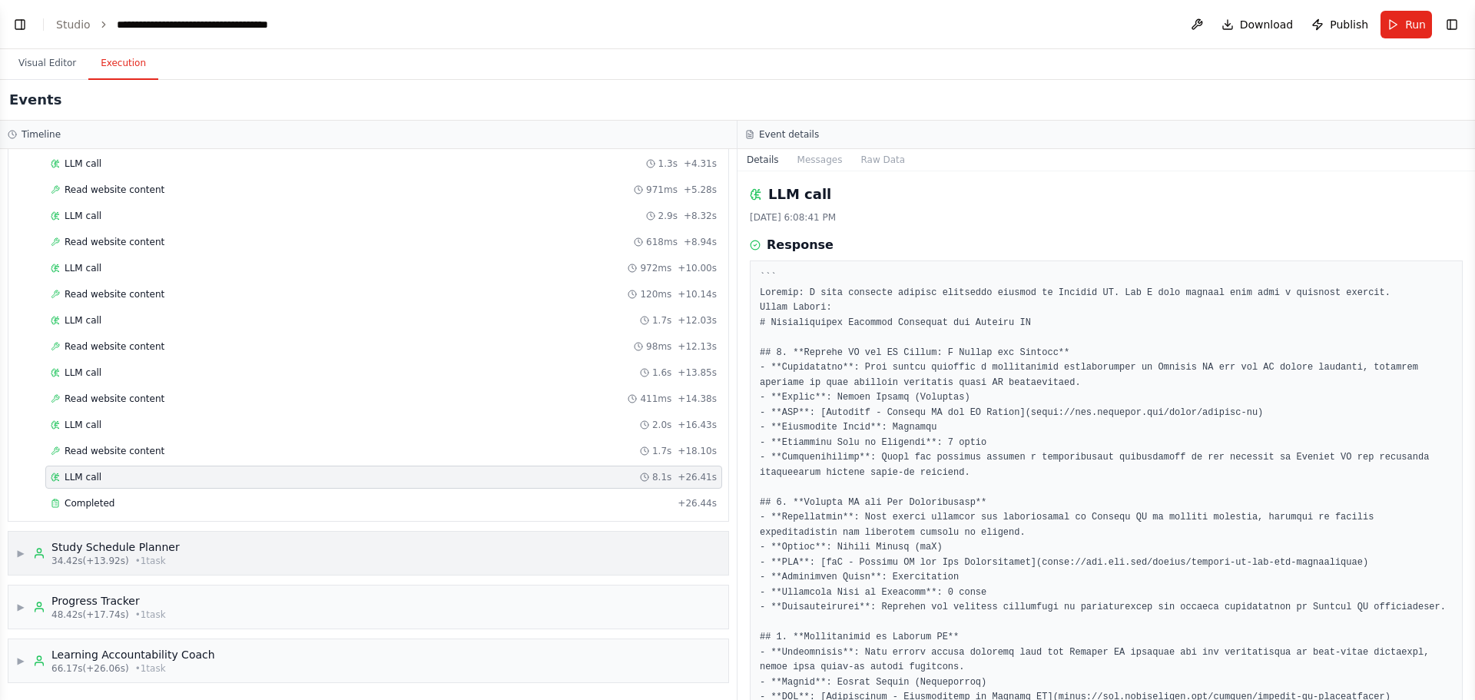
click at [231, 550] on div "▶ Study Schedule Planner 34.42s (+13.92s) • 1 task" at bounding box center [368, 553] width 720 height 43
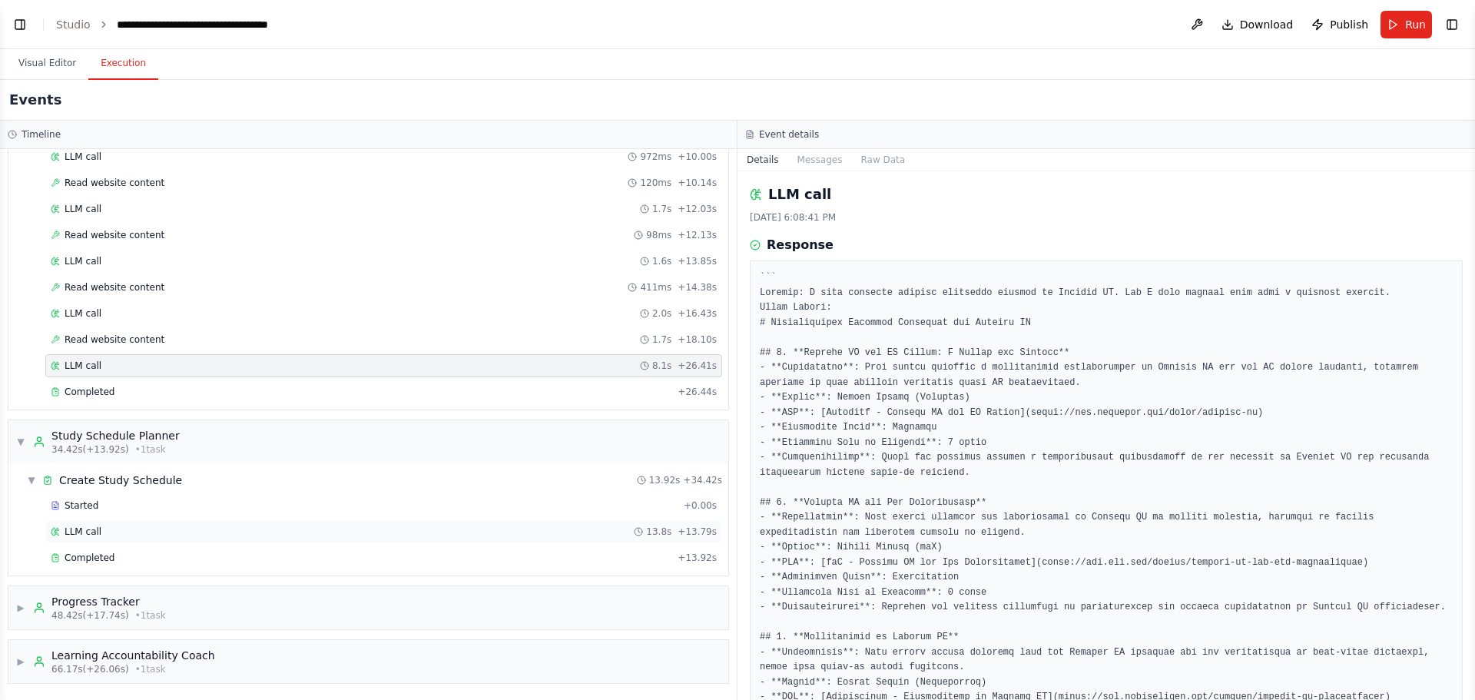
scroll to position [270, 0]
click at [149, 525] on div "LLM call 13.8s + 13.79s" at bounding box center [384, 531] width 666 height 12
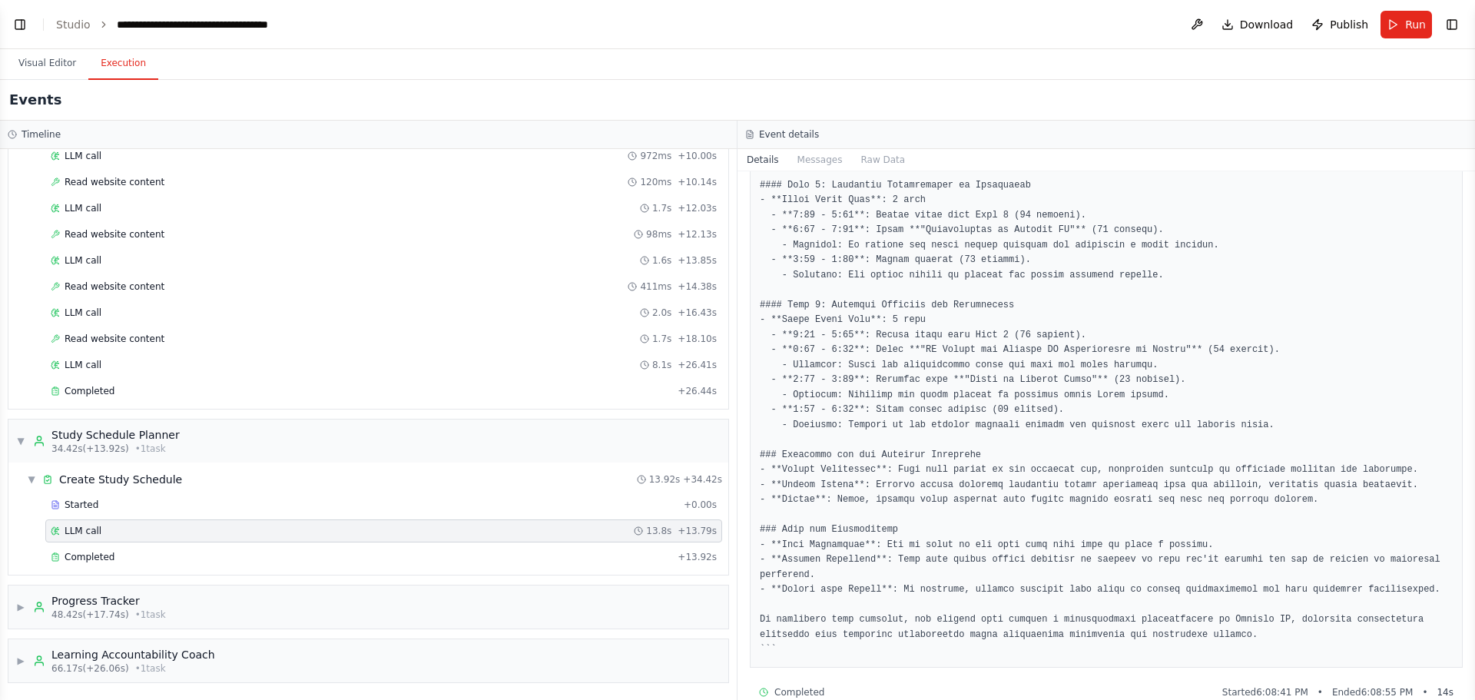
scroll to position [568, 0]
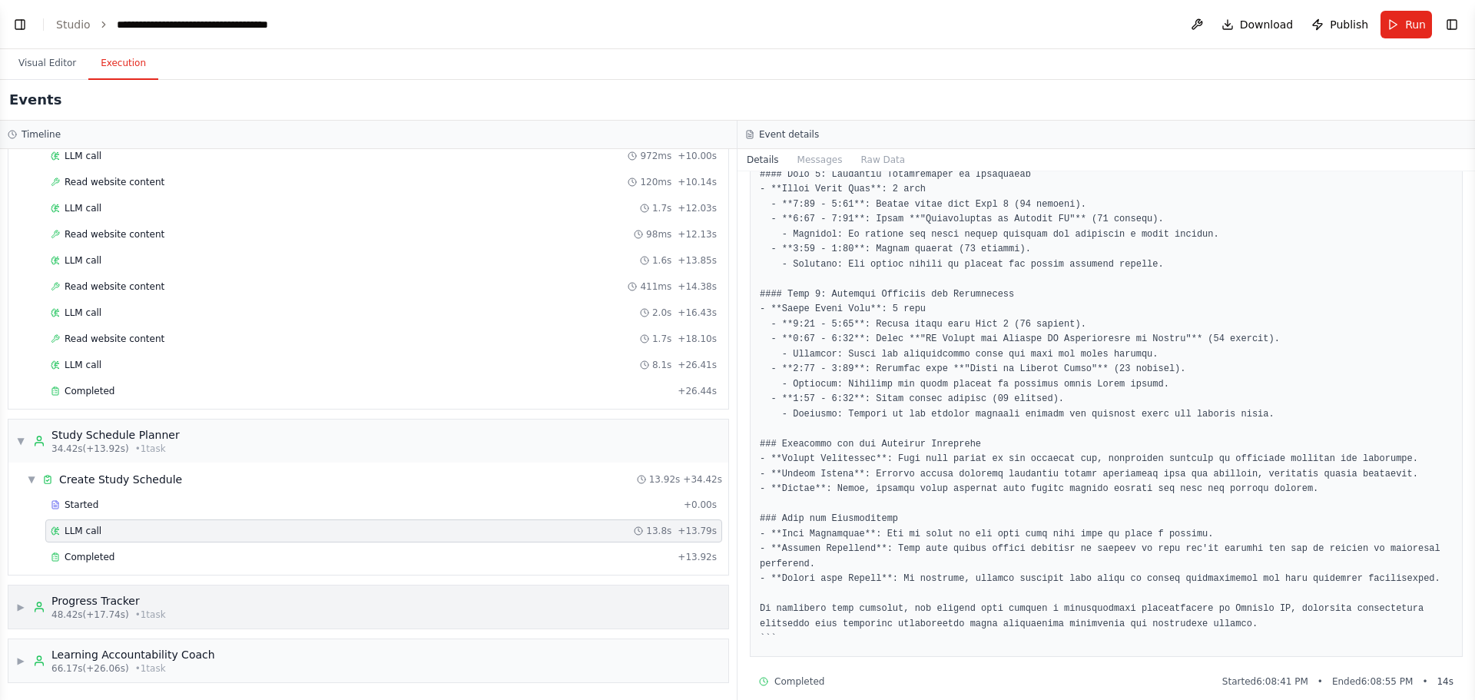
click at [157, 611] on div "▶ Progress Tracker 48.42s (+17.74s) • 1 task" at bounding box center [368, 606] width 720 height 43
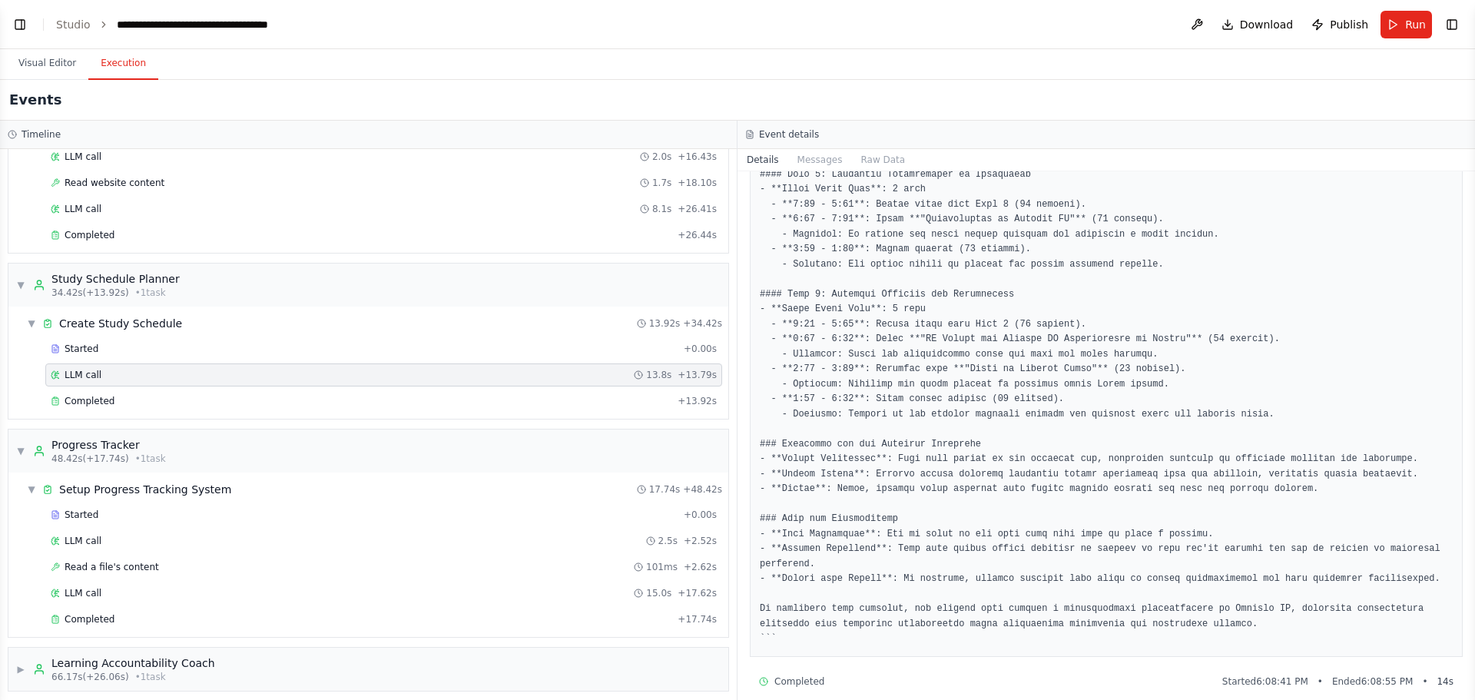
scroll to position [434, 0]
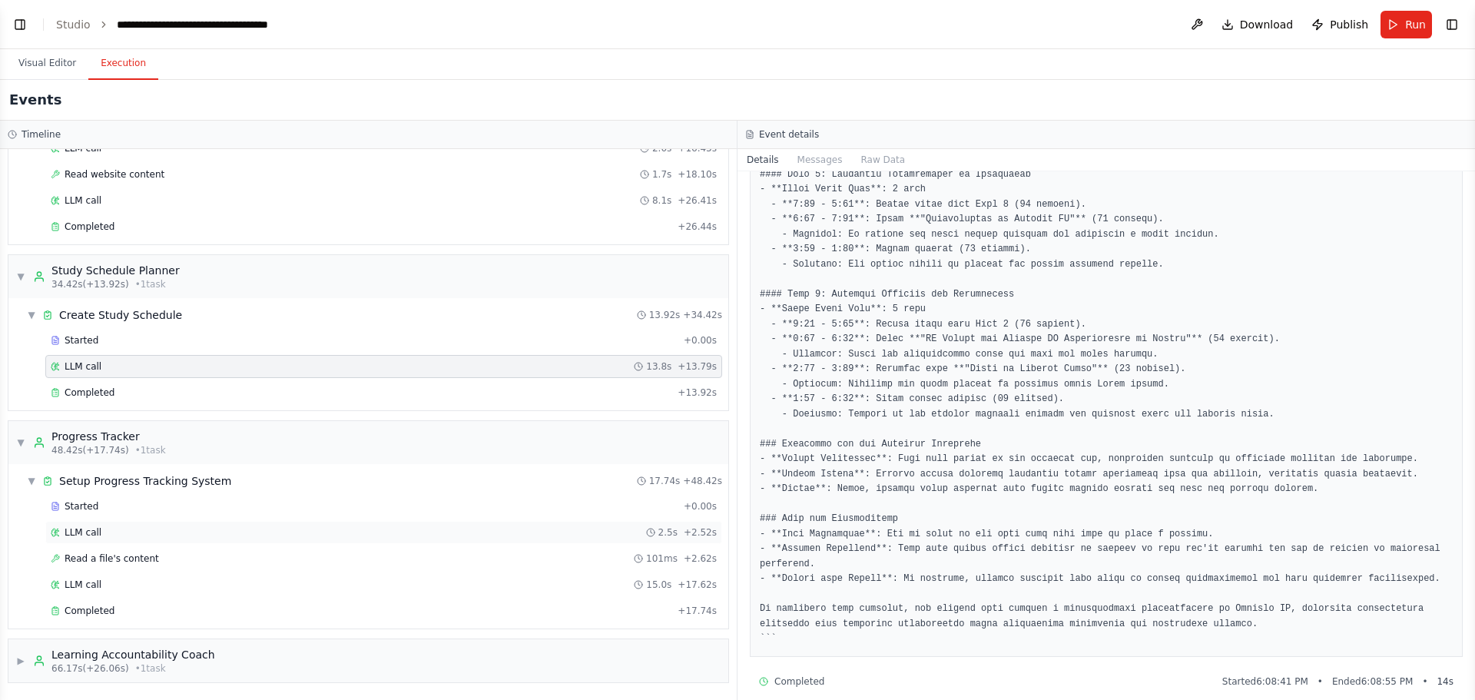
click at [240, 527] on div "LLM call 2.5s + 2.52s" at bounding box center [384, 532] width 666 height 12
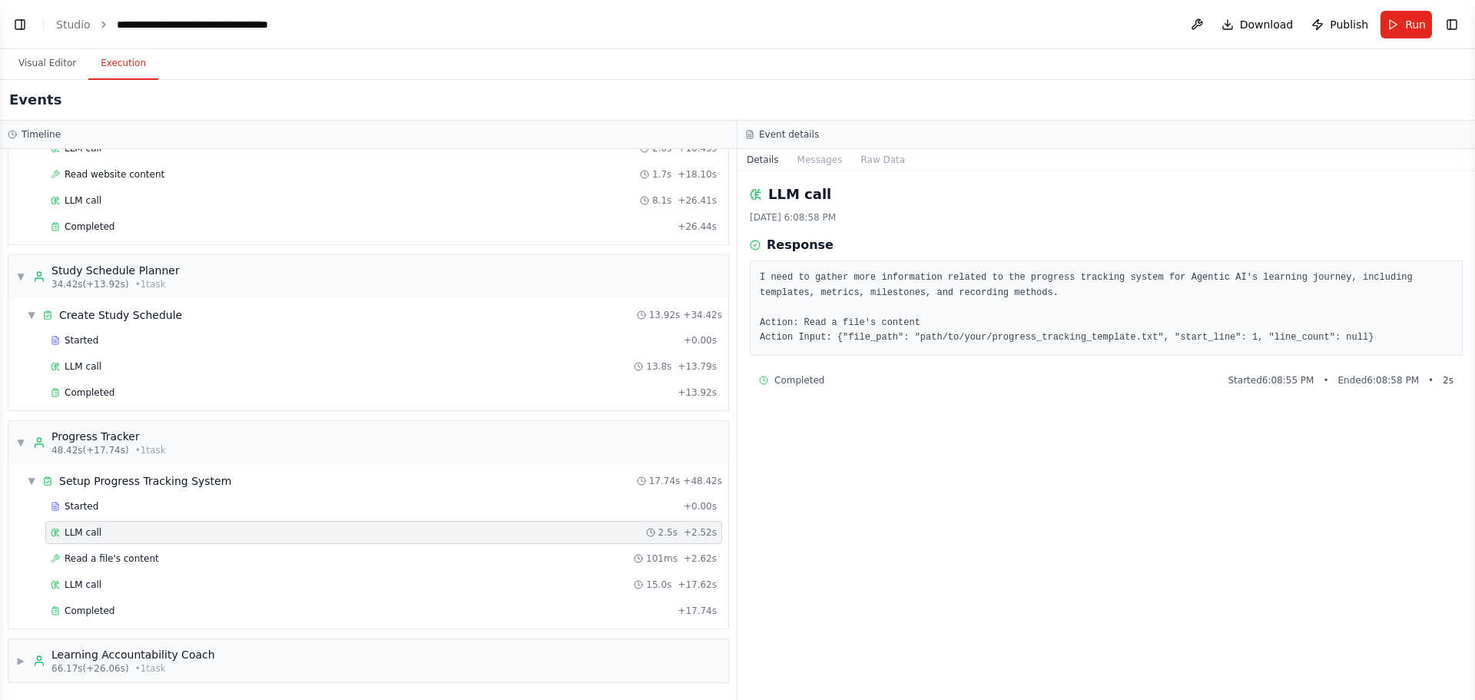
scroll to position [0, 0]
click at [207, 559] on div "Read a file's content 101ms + 2.62s" at bounding box center [384, 558] width 666 height 12
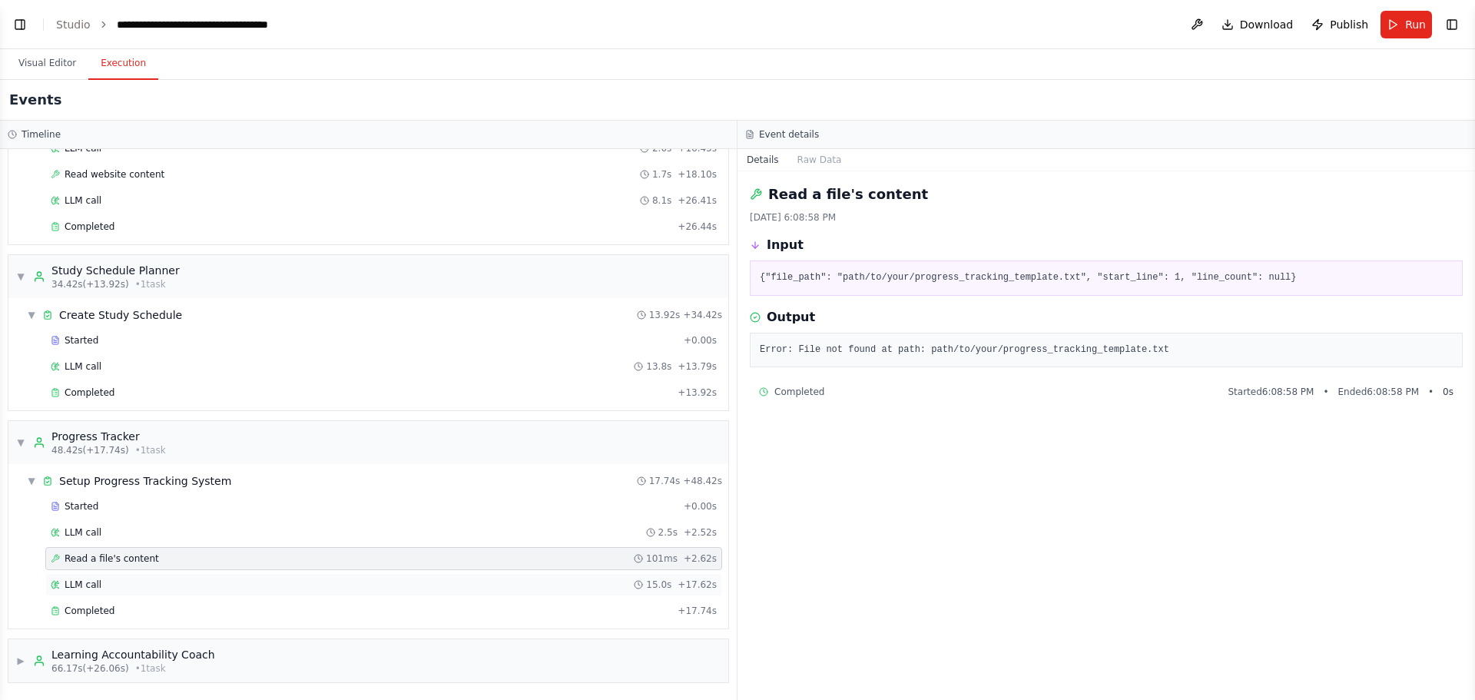
click at [213, 584] on div "LLM call 15.0s + 17.62s" at bounding box center [384, 584] width 666 height 12
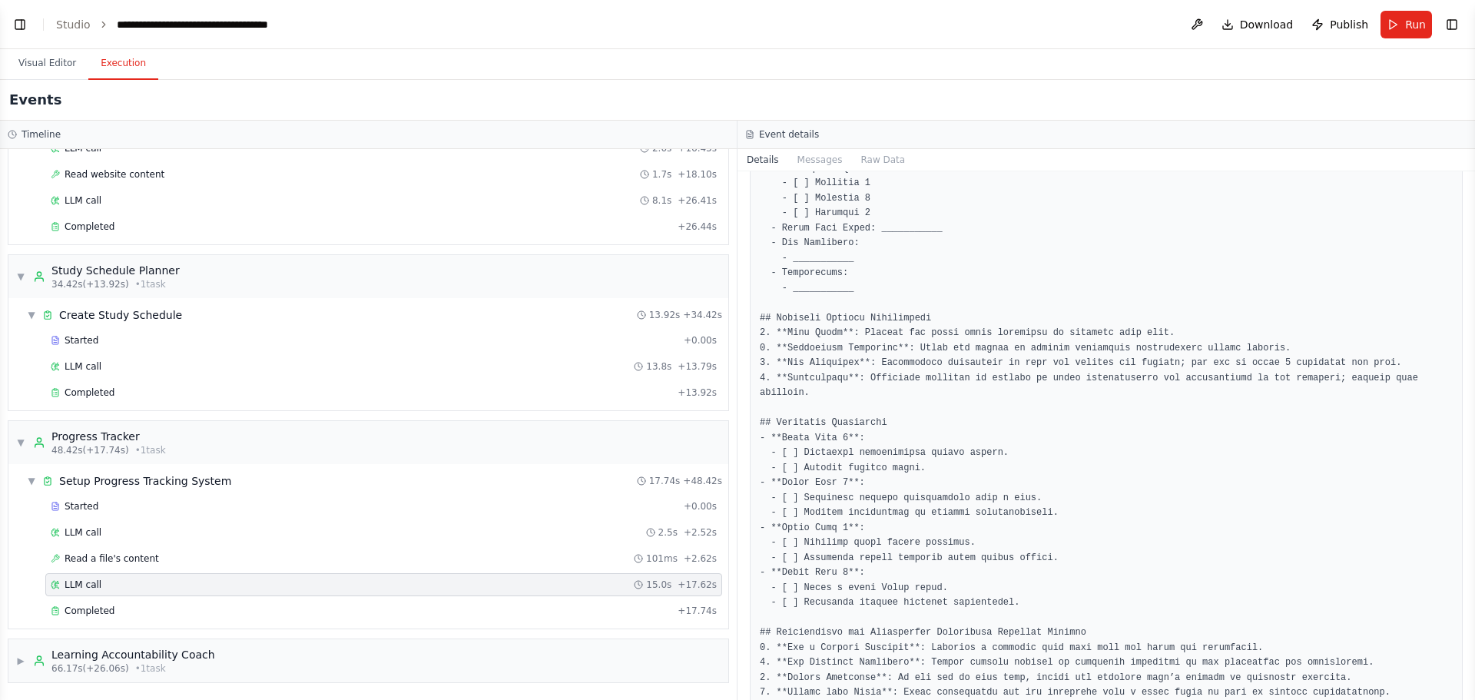
scroll to position [538, 0]
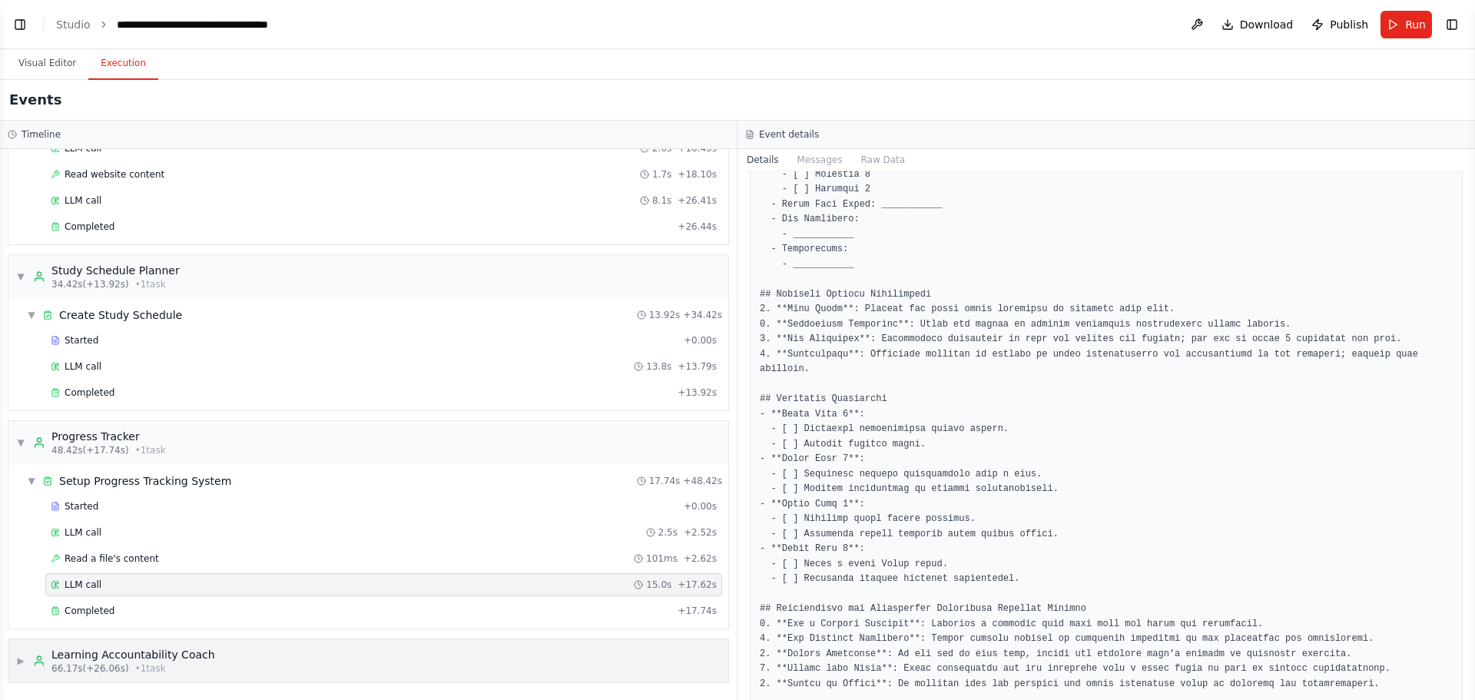
click at [197, 638] on div "66.17s (+26.06s) • 1 task" at bounding box center [133, 668] width 164 height 12
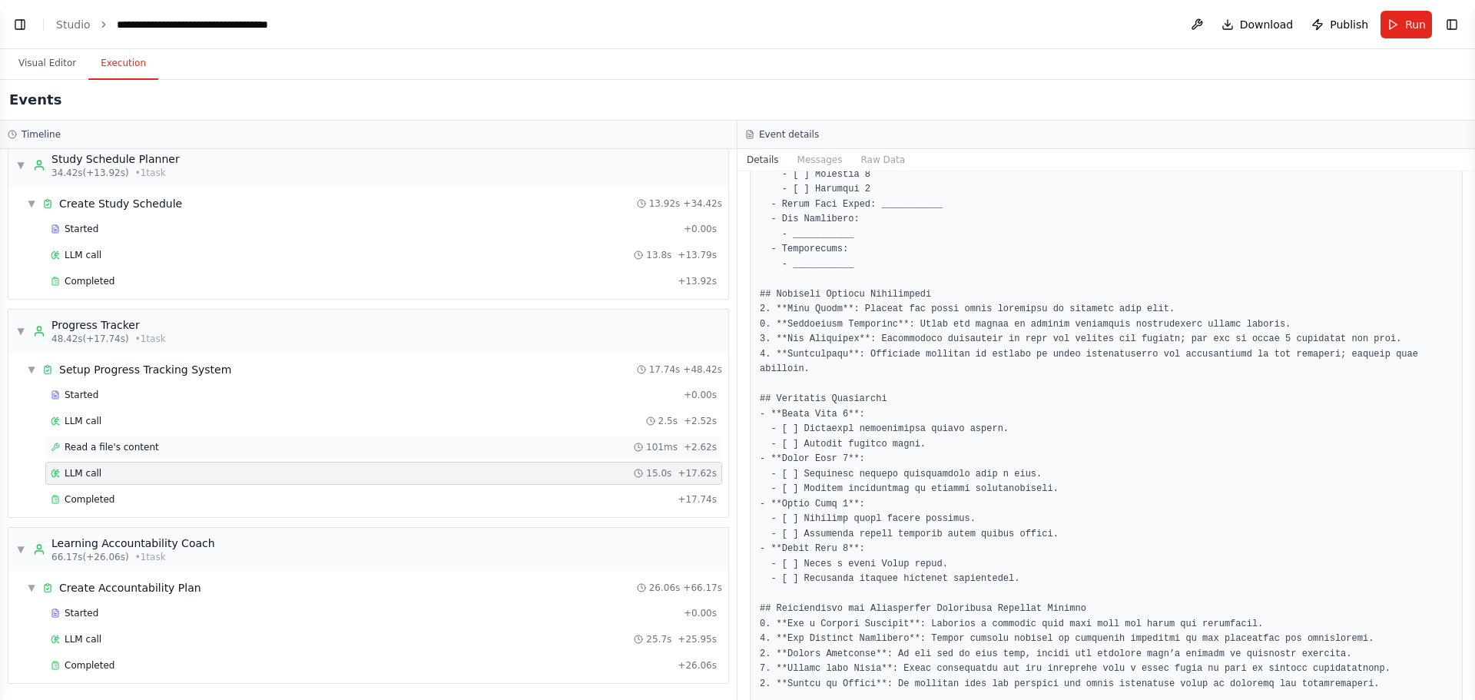
scroll to position [546, 0]
click at [162, 608] on div "Started" at bounding box center [364, 612] width 627 height 12
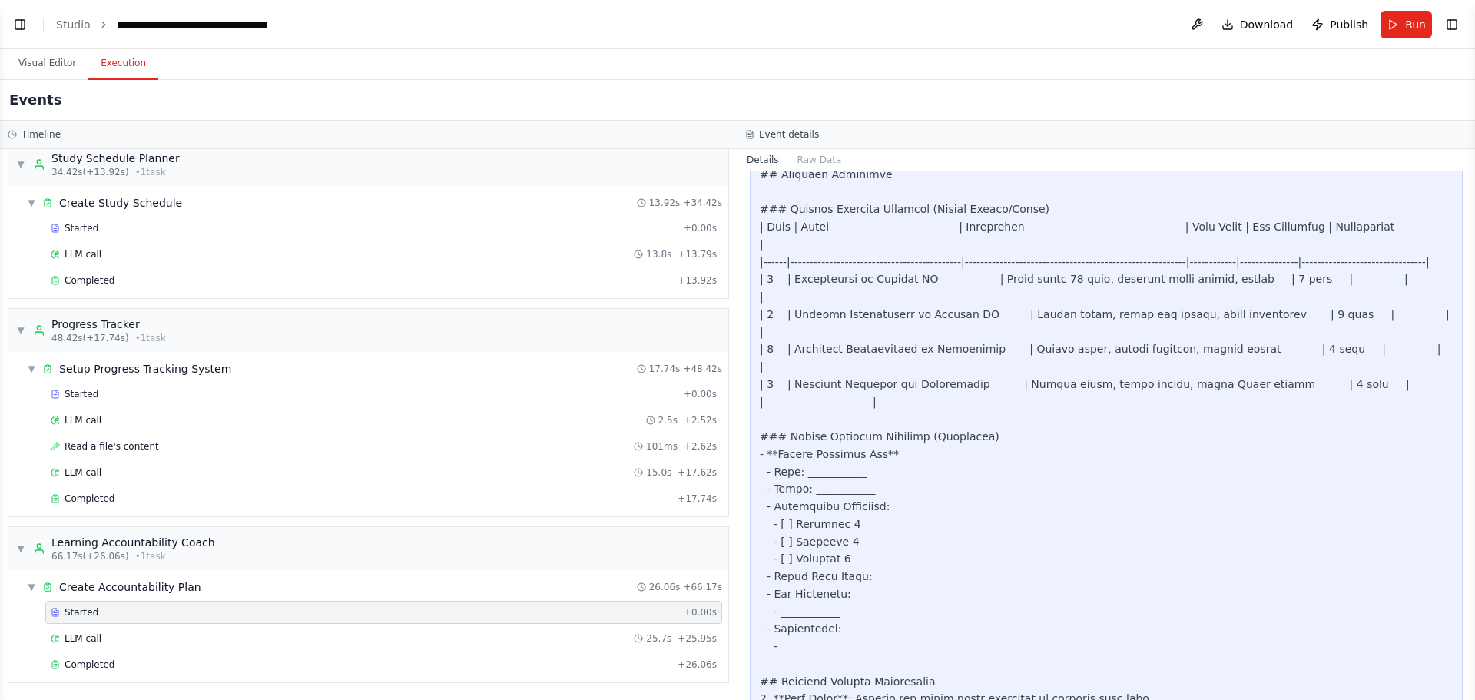
scroll to position [768, 0]
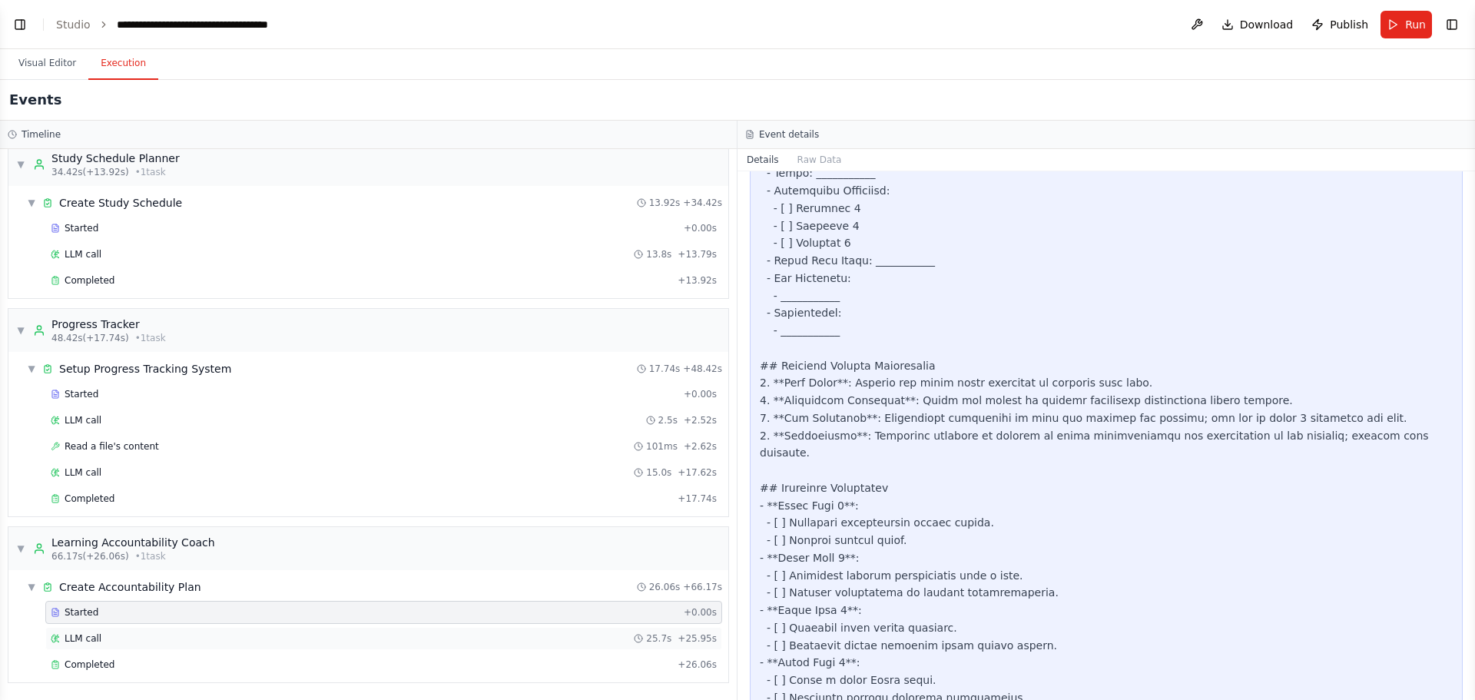
click at [208, 638] on div "LLM call 25.7s + 25.95s" at bounding box center [384, 638] width 666 height 12
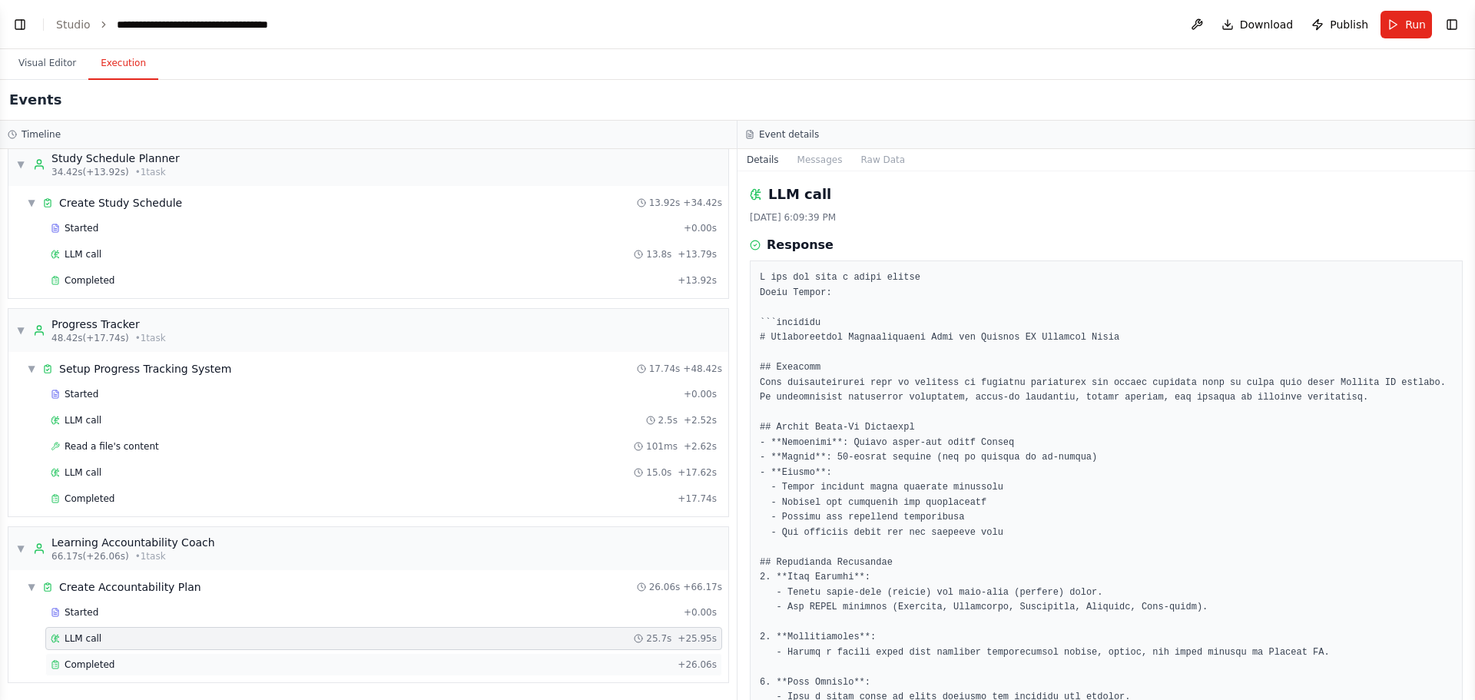
click at [185, 638] on div "Completed + 26.06s" at bounding box center [383, 664] width 677 height 23
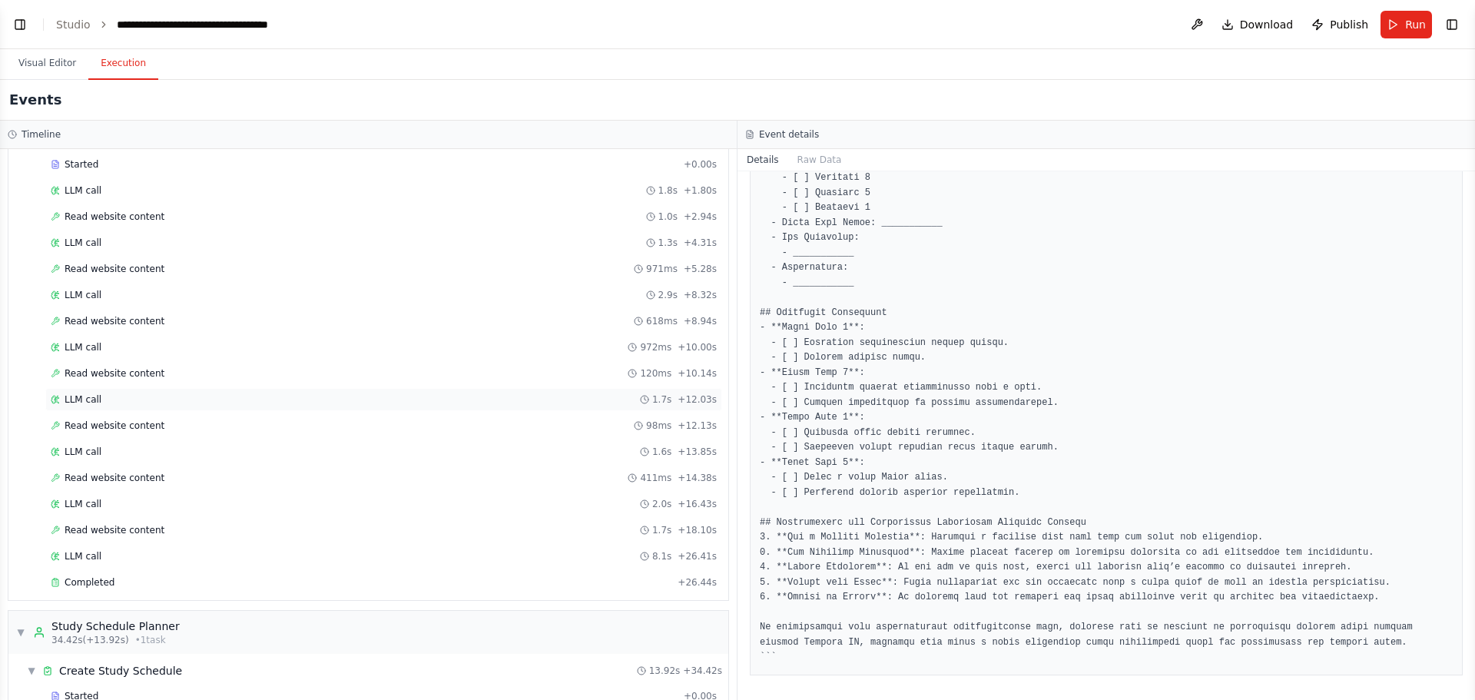
scroll to position [0, 0]
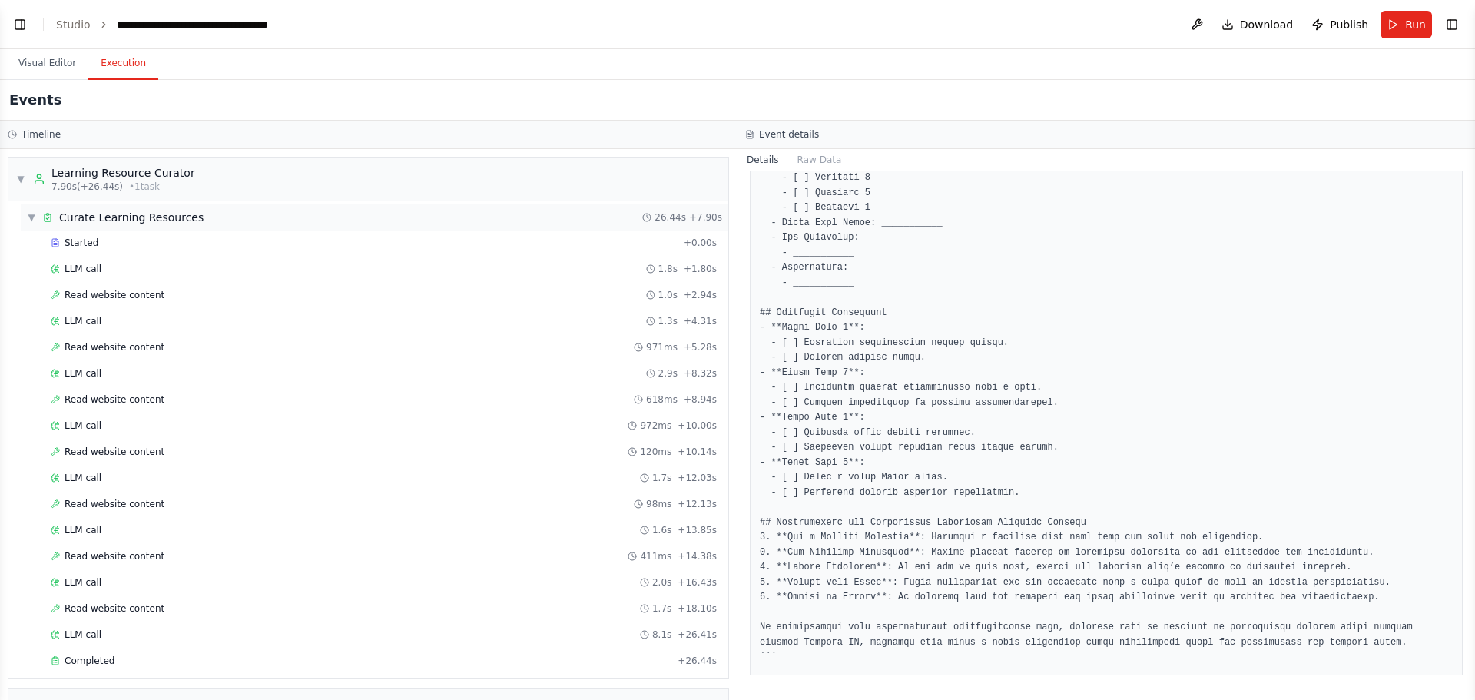
click at [28, 217] on span "▼" at bounding box center [31, 217] width 9 height 12
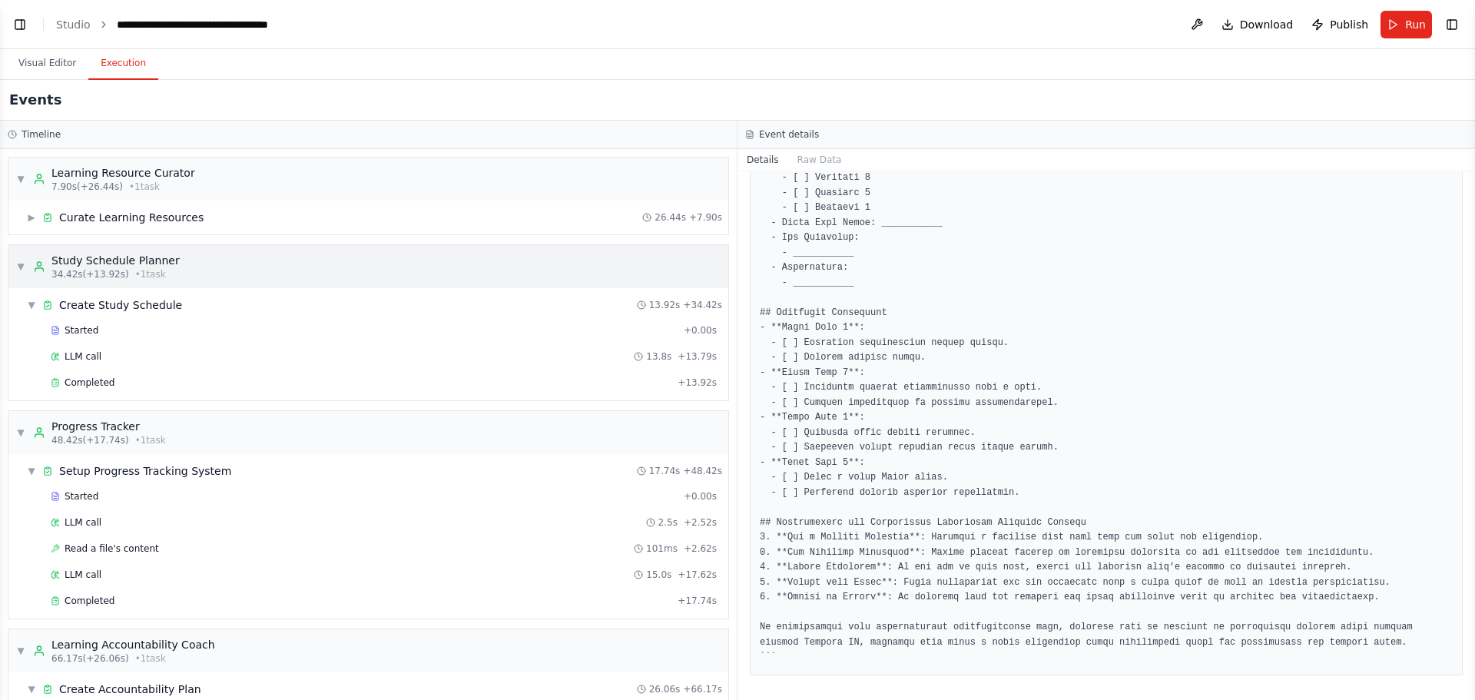
click at [18, 267] on span "▼" at bounding box center [20, 266] width 9 height 12
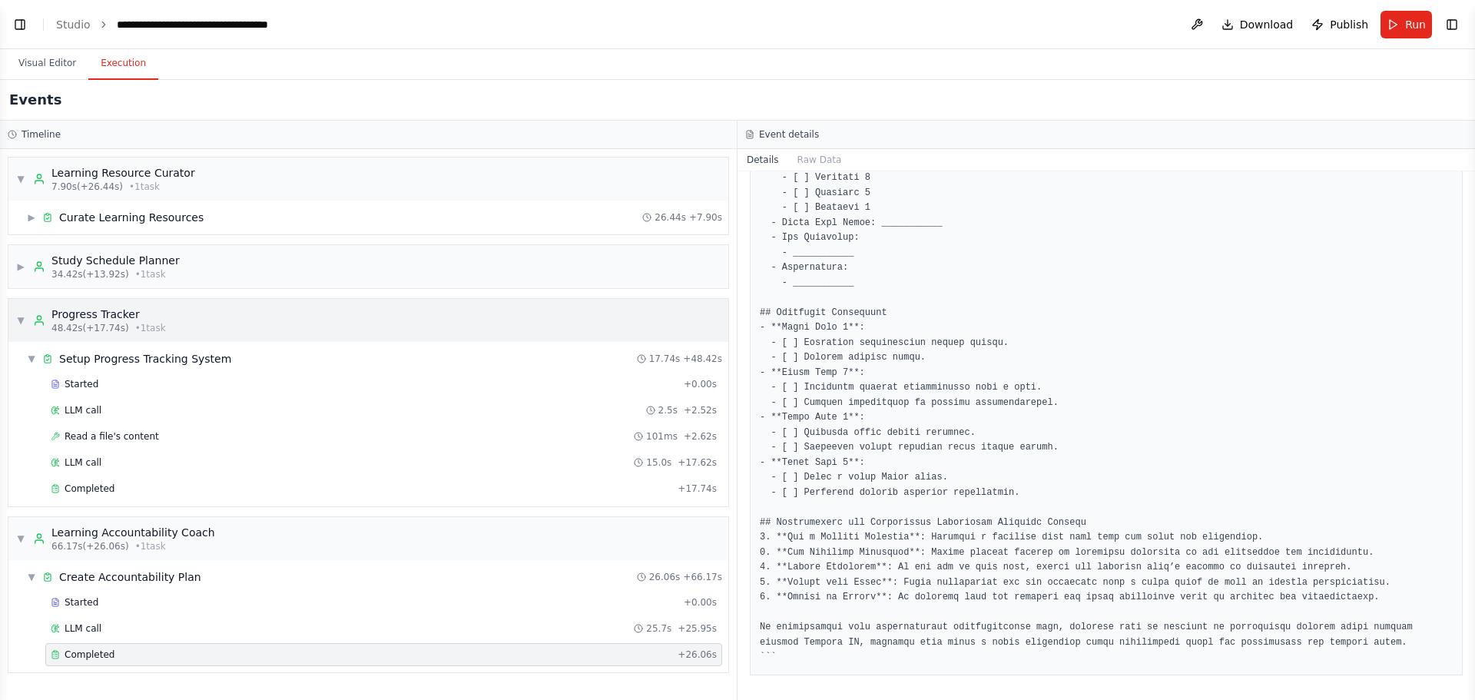
click at [17, 319] on span "▼" at bounding box center [20, 320] width 9 height 12
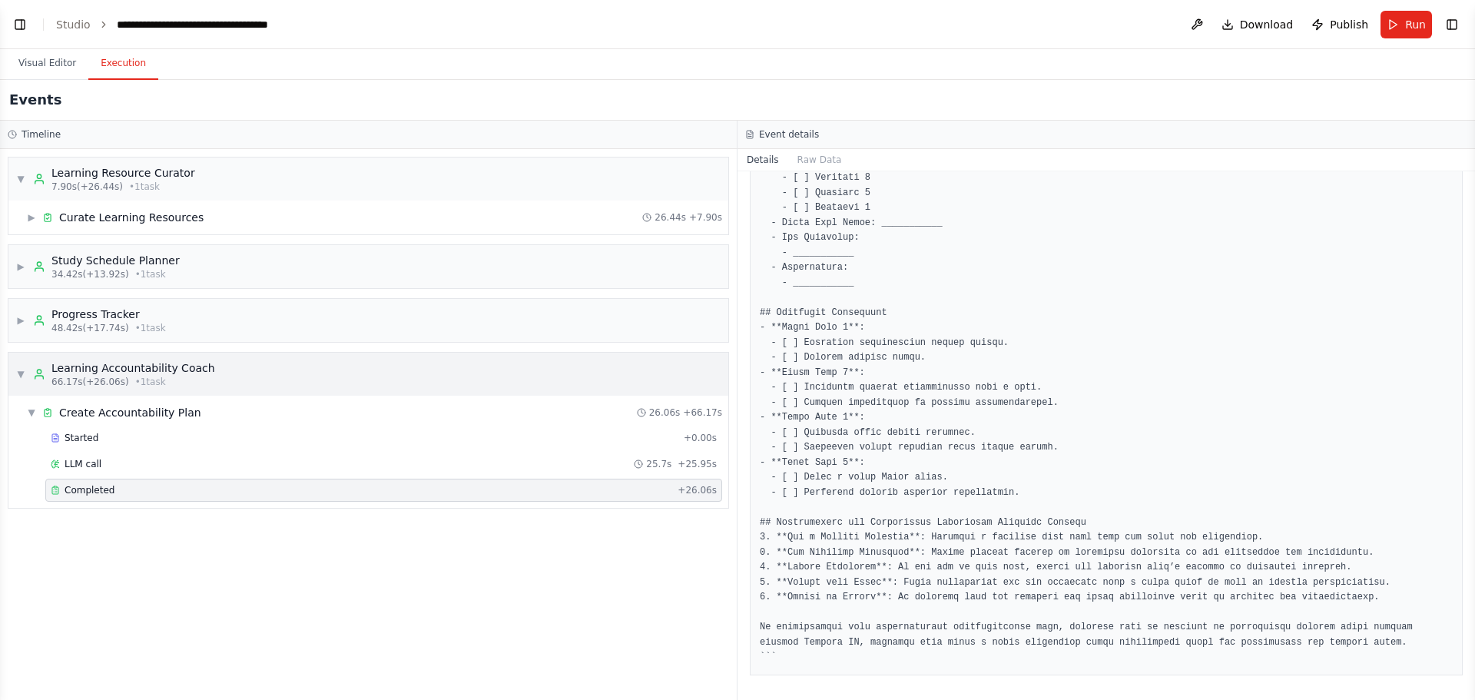
click at [16, 376] on span "▼" at bounding box center [20, 374] width 9 height 12
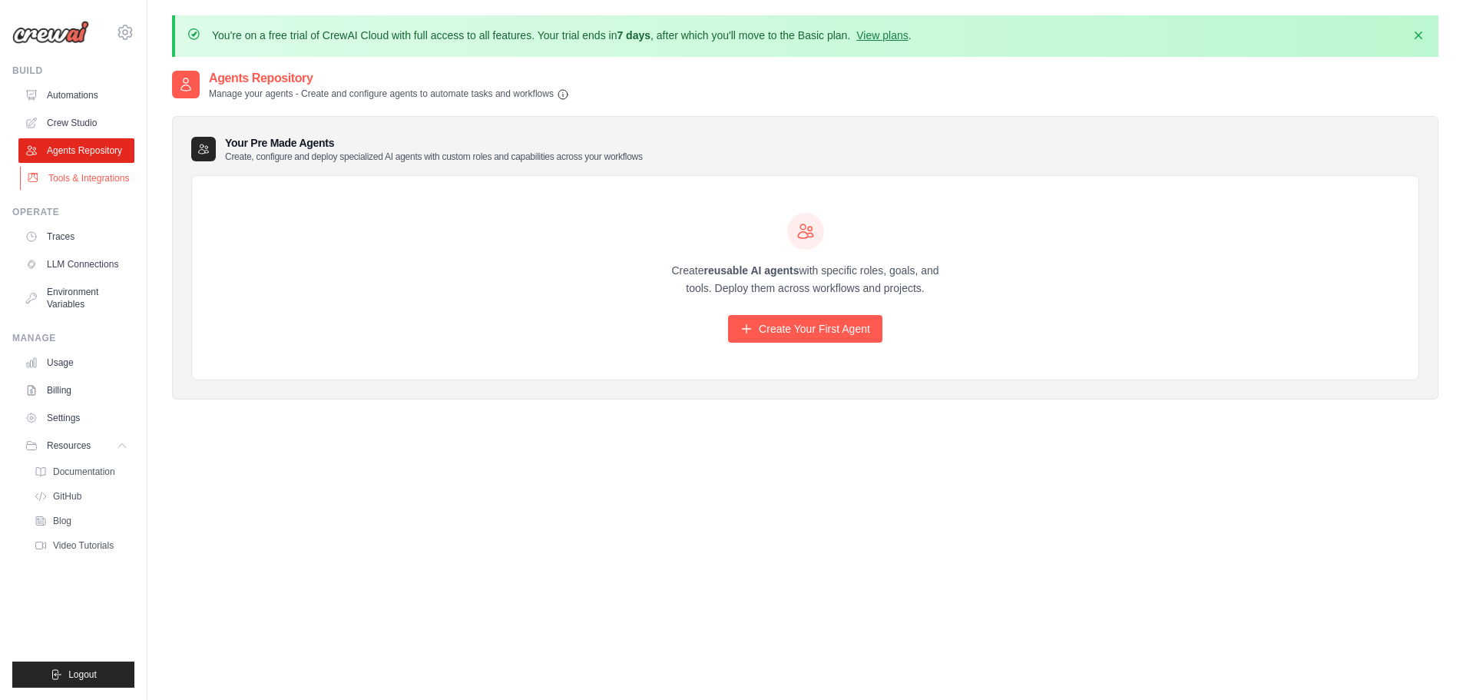
click at [84, 181] on link "Tools & Integrations" at bounding box center [78, 178] width 116 height 25
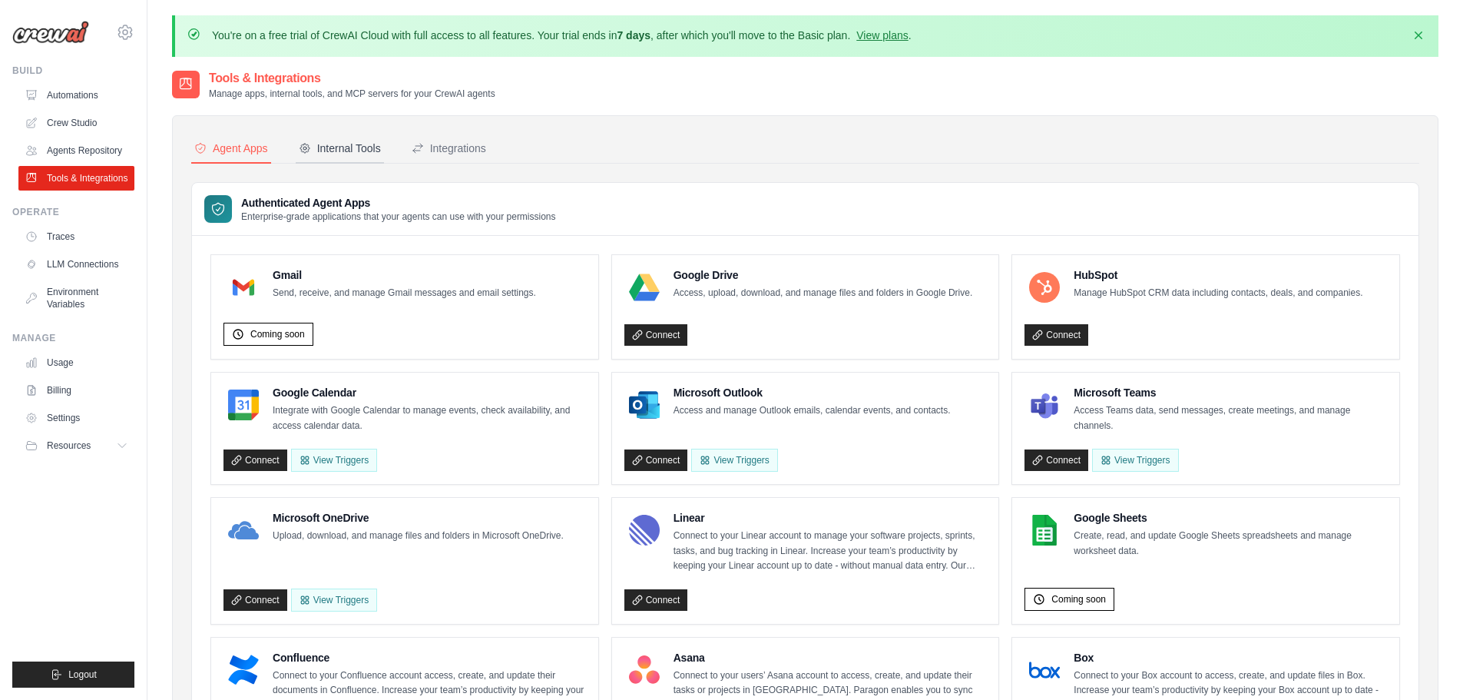
click at [358, 153] on div "Internal Tools" at bounding box center [340, 148] width 82 height 15
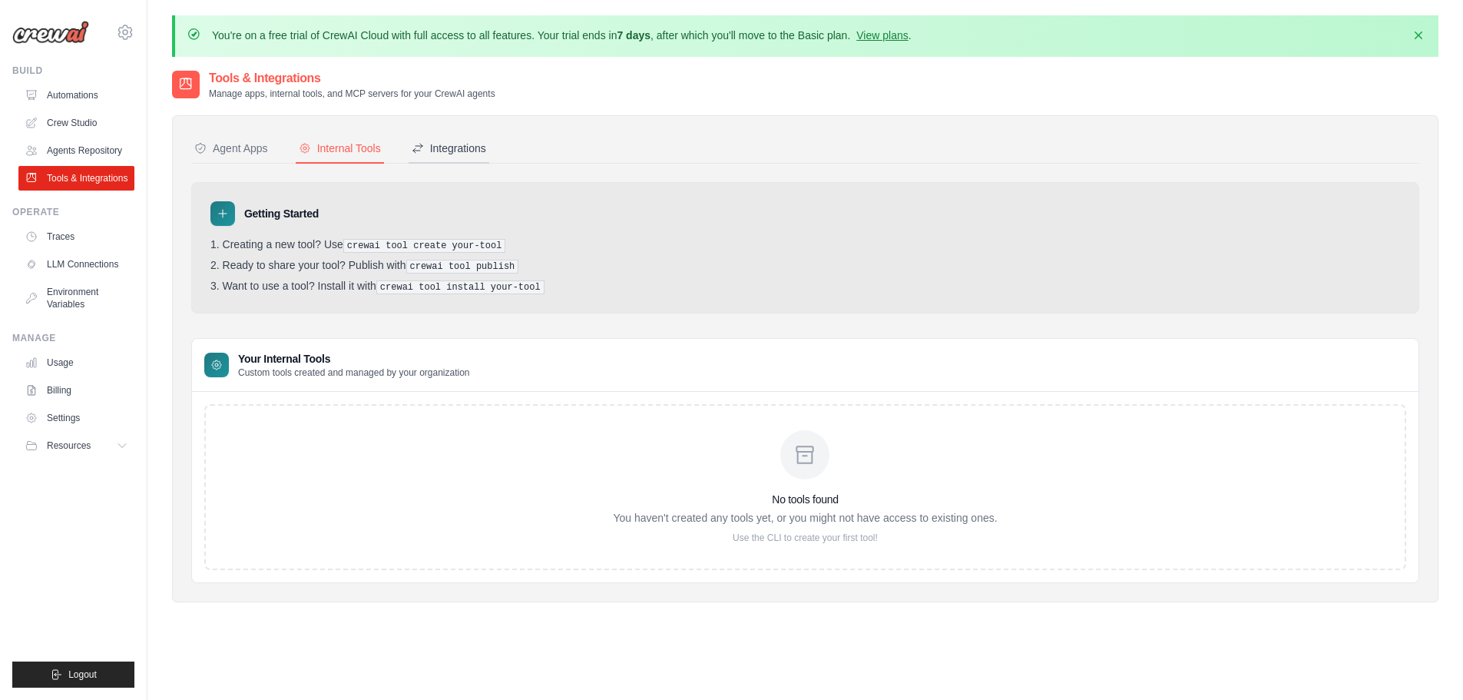
click at [472, 142] on div "Integrations" at bounding box center [449, 148] width 75 height 15
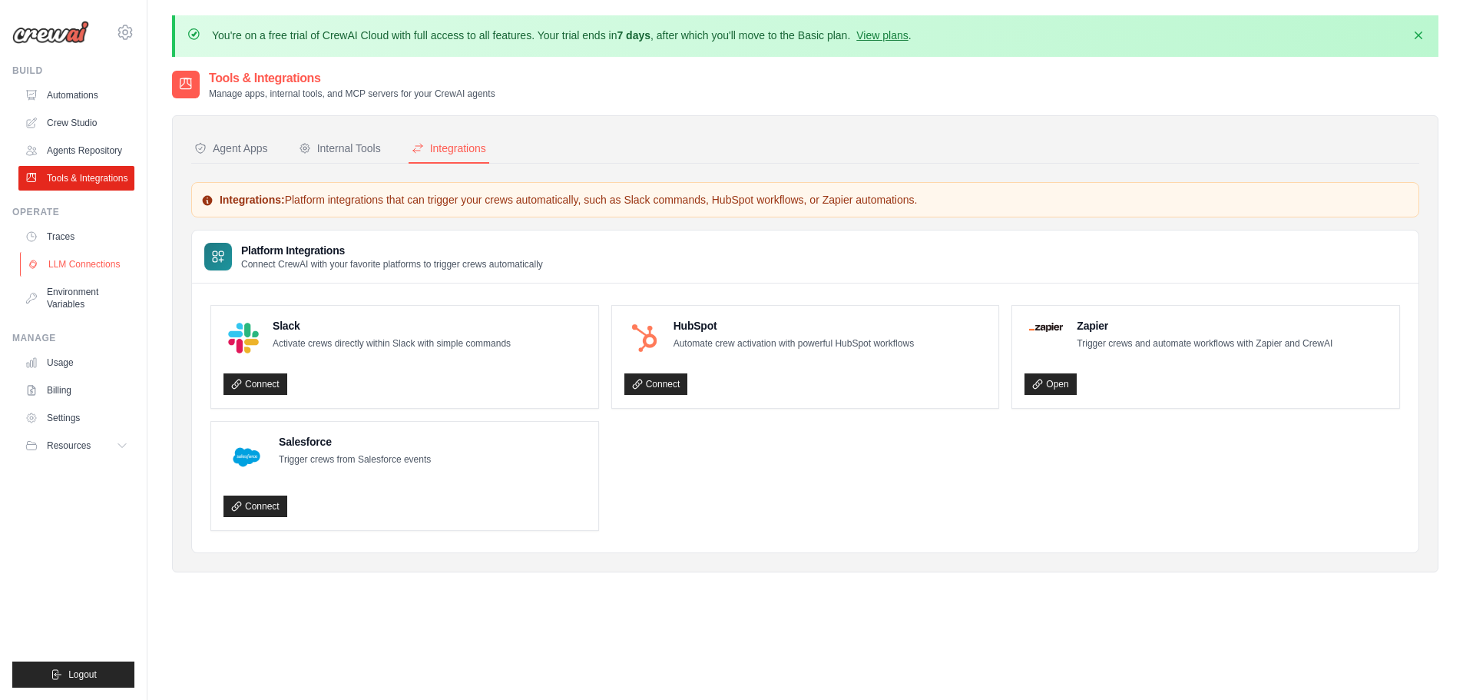
click at [79, 268] on link "LLM Connections" at bounding box center [78, 264] width 116 height 25
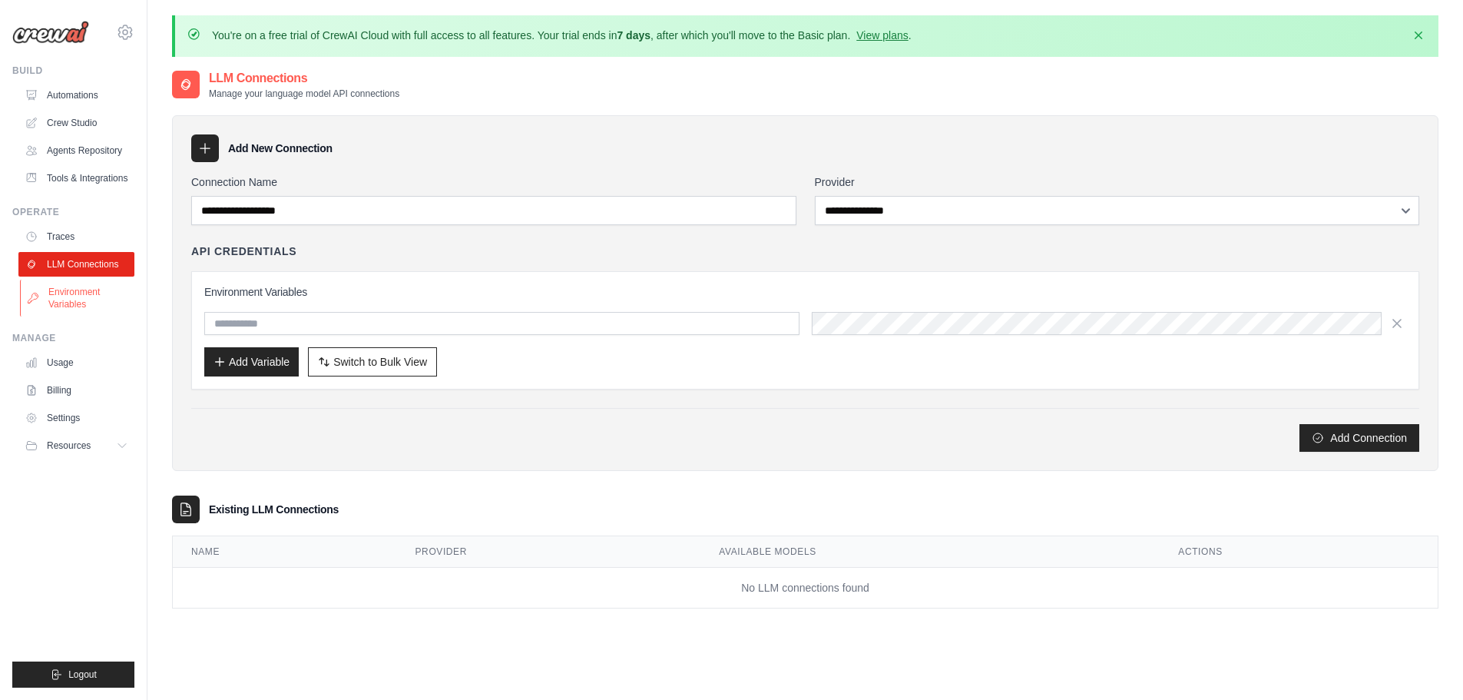
click at [70, 293] on link "Environment Variables" at bounding box center [78, 298] width 116 height 37
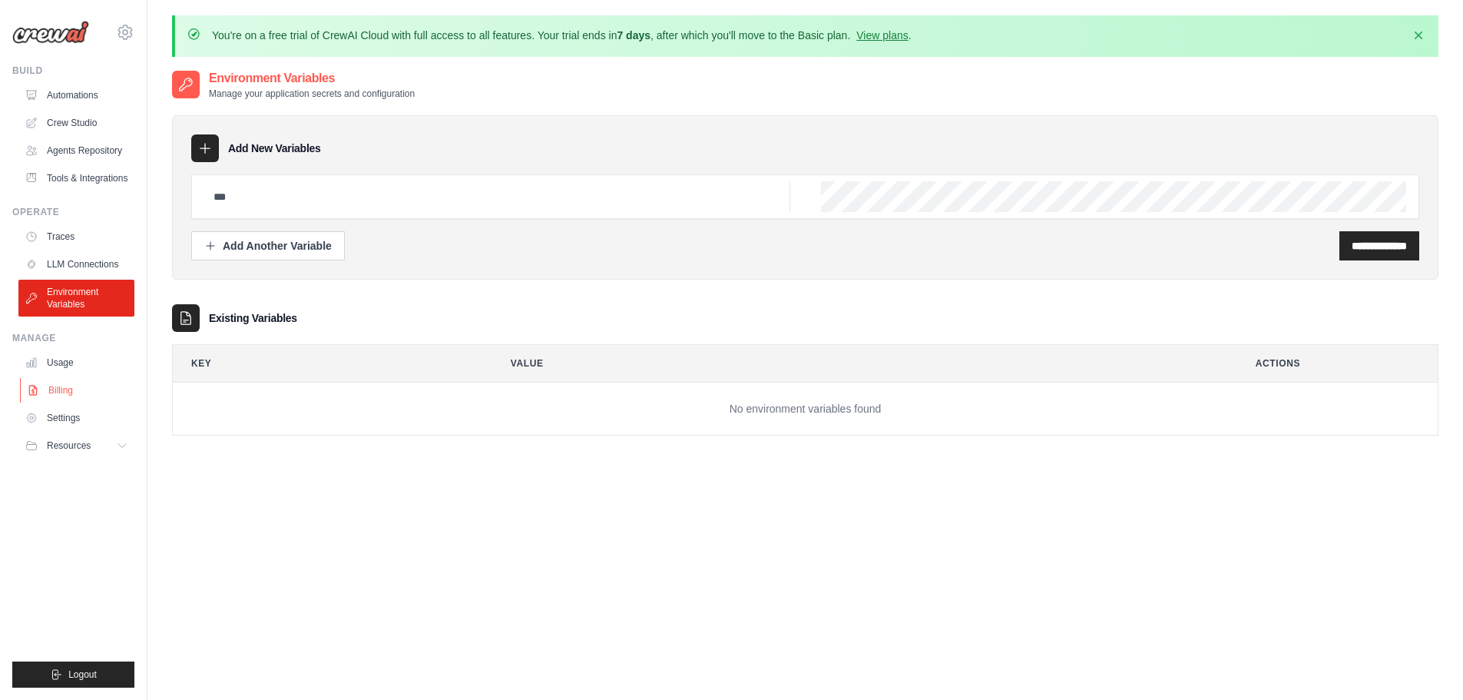
click at [64, 391] on link "Billing" at bounding box center [78, 390] width 116 height 25
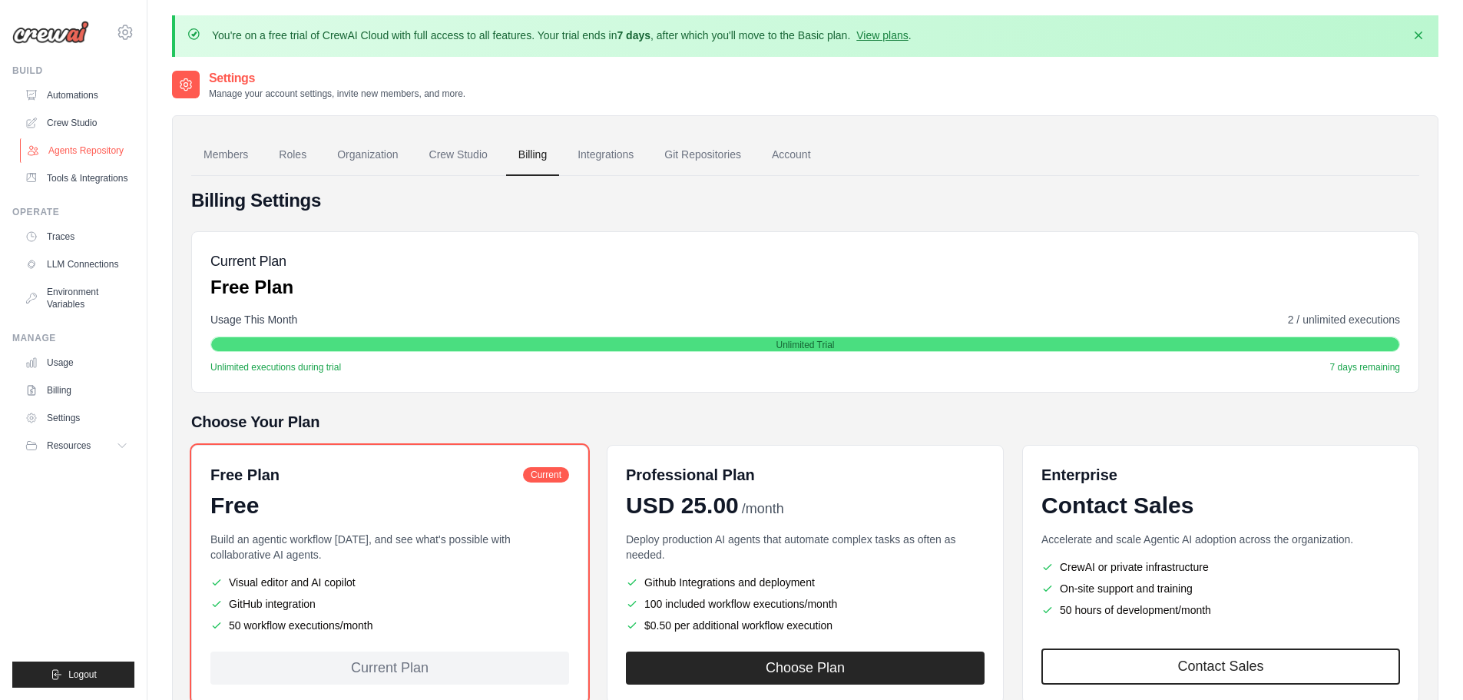
click at [71, 153] on link "Agents Repository" at bounding box center [78, 150] width 116 height 25
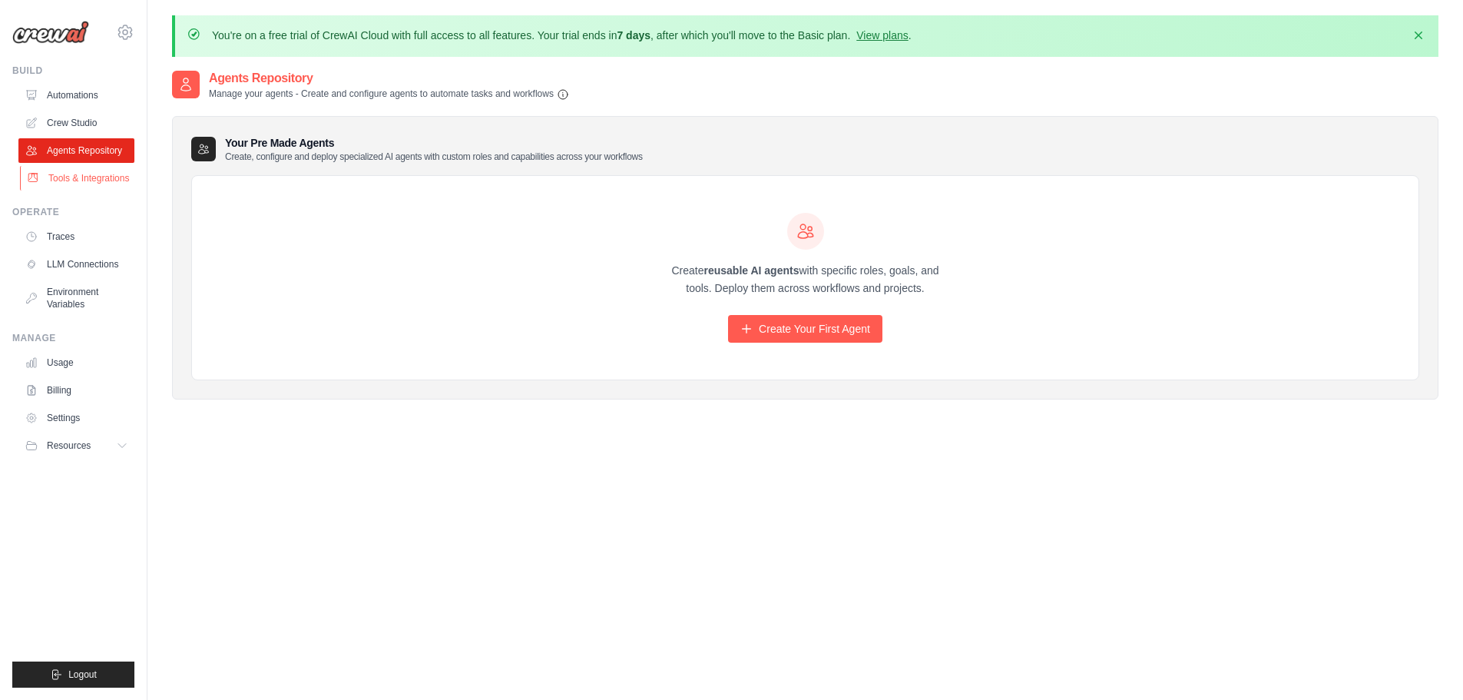
click at [83, 177] on link "Tools & Integrations" at bounding box center [78, 178] width 116 height 25
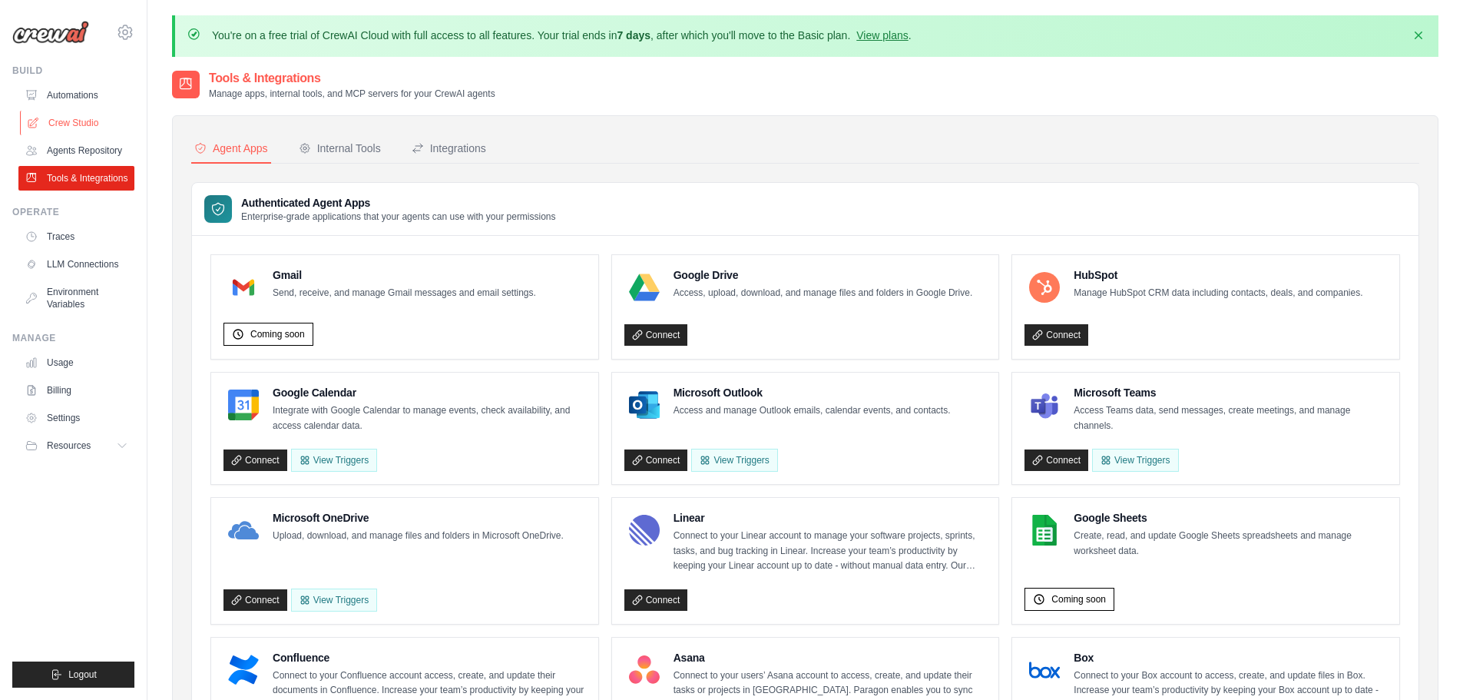
click at [78, 119] on link "Crew Studio" at bounding box center [78, 123] width 116 height 25
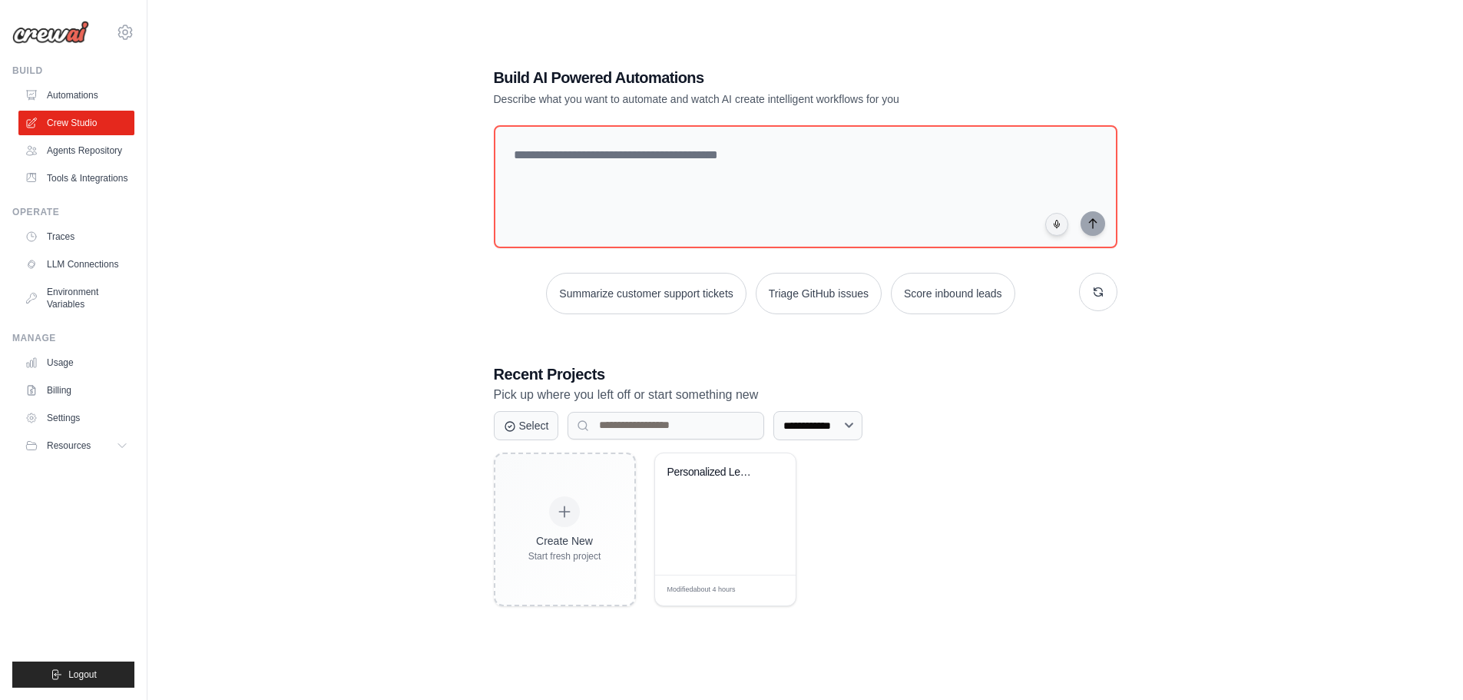
scroll to position [85, 0]
click at [66, 93] on link "Automations" at bounding box center [78, 95] width 116 height 25
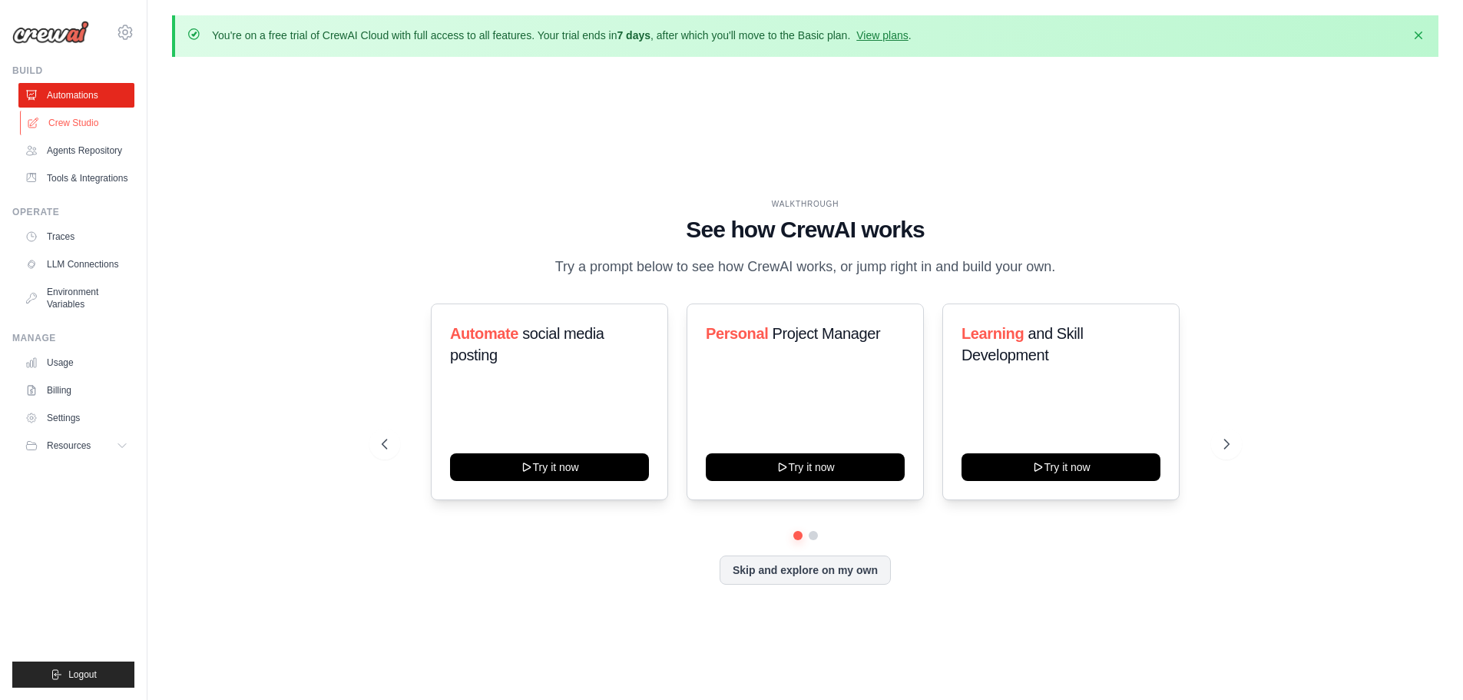
click at [41, 128] on link "Crew Studio" at bounding box center [78, 123] width 116 height 25
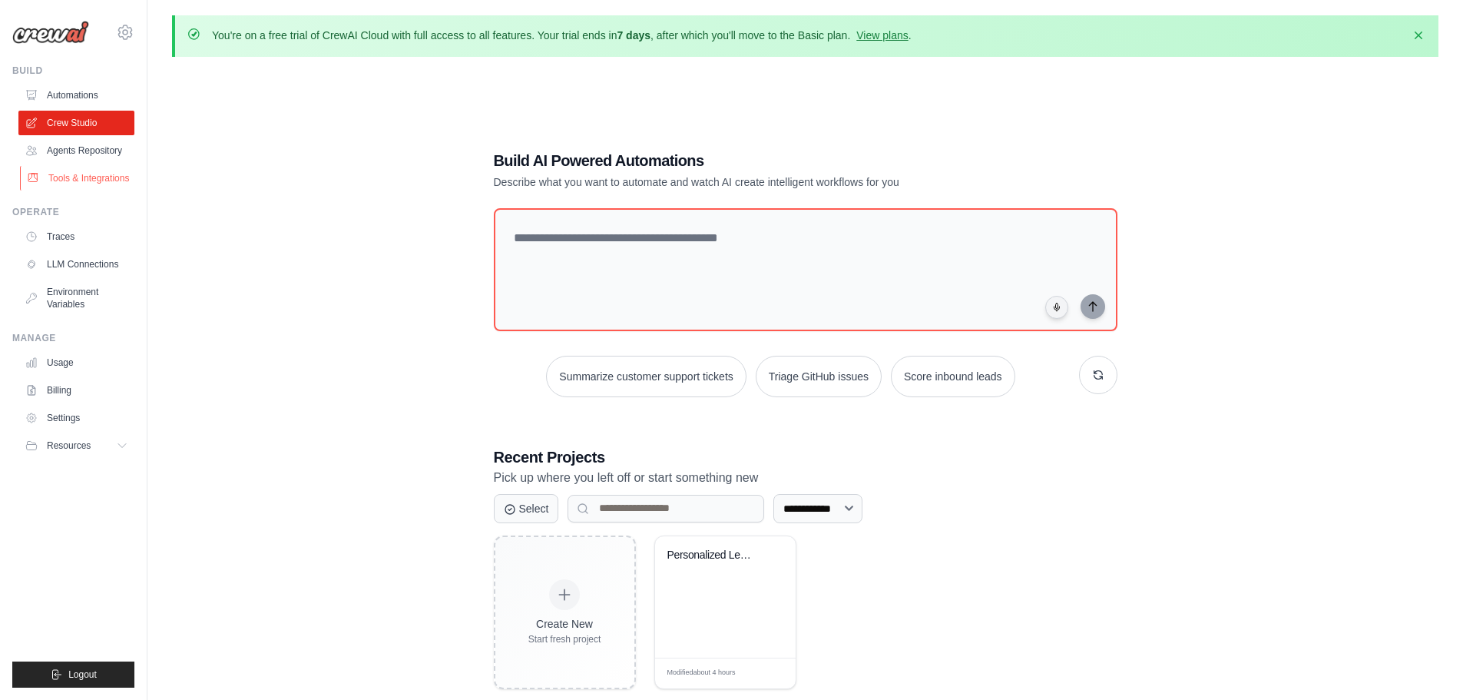
click at [78, 179] on link "Tools & Integrations" at bounding box center [78, 178] width 116 height 25
